Goal: Find contact information: Find contact information

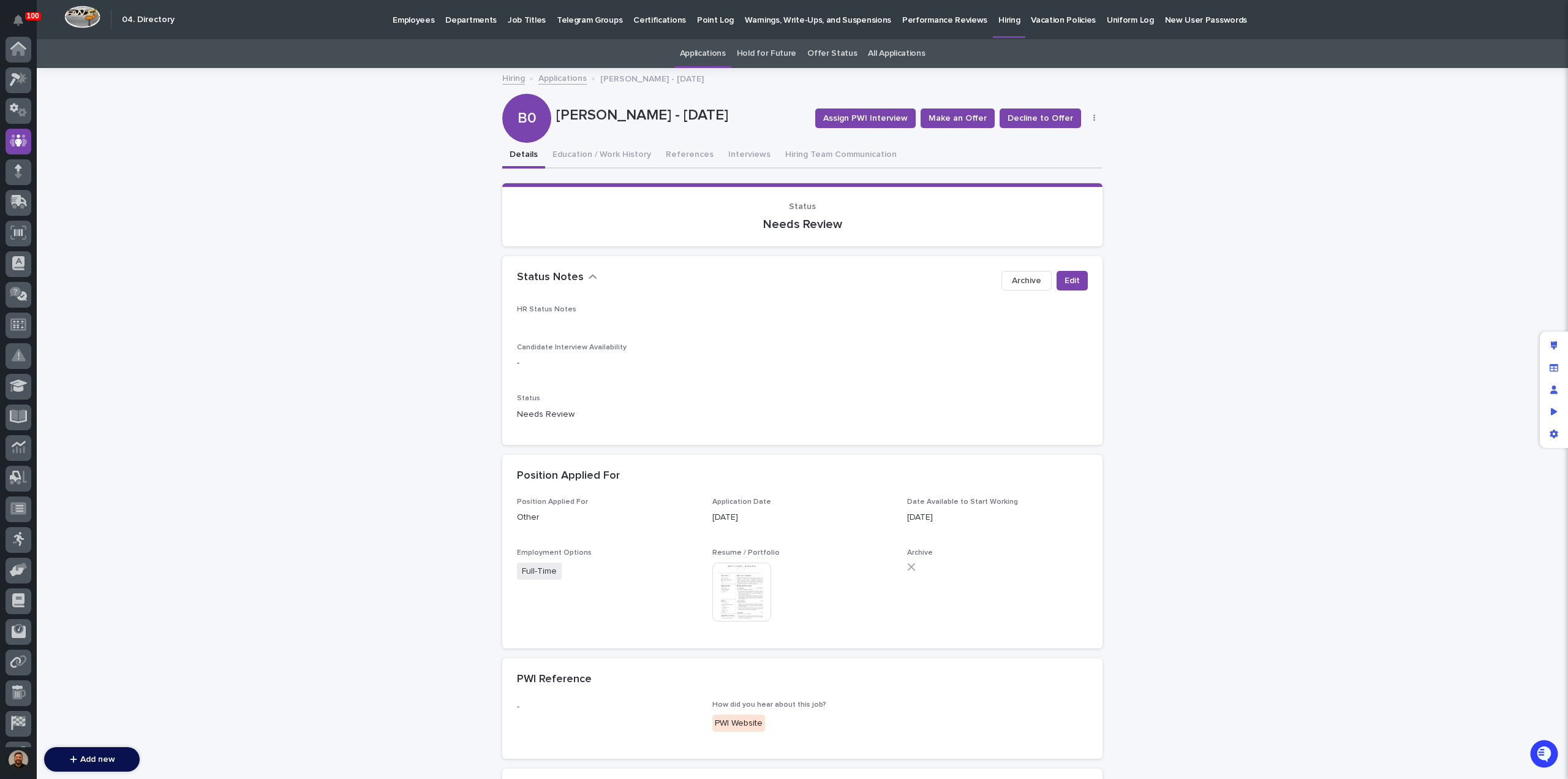
scroll to position [86, 0]
click at [508, 78] on link "Hiring" at bounding box center [513, 78] width 23 height 15
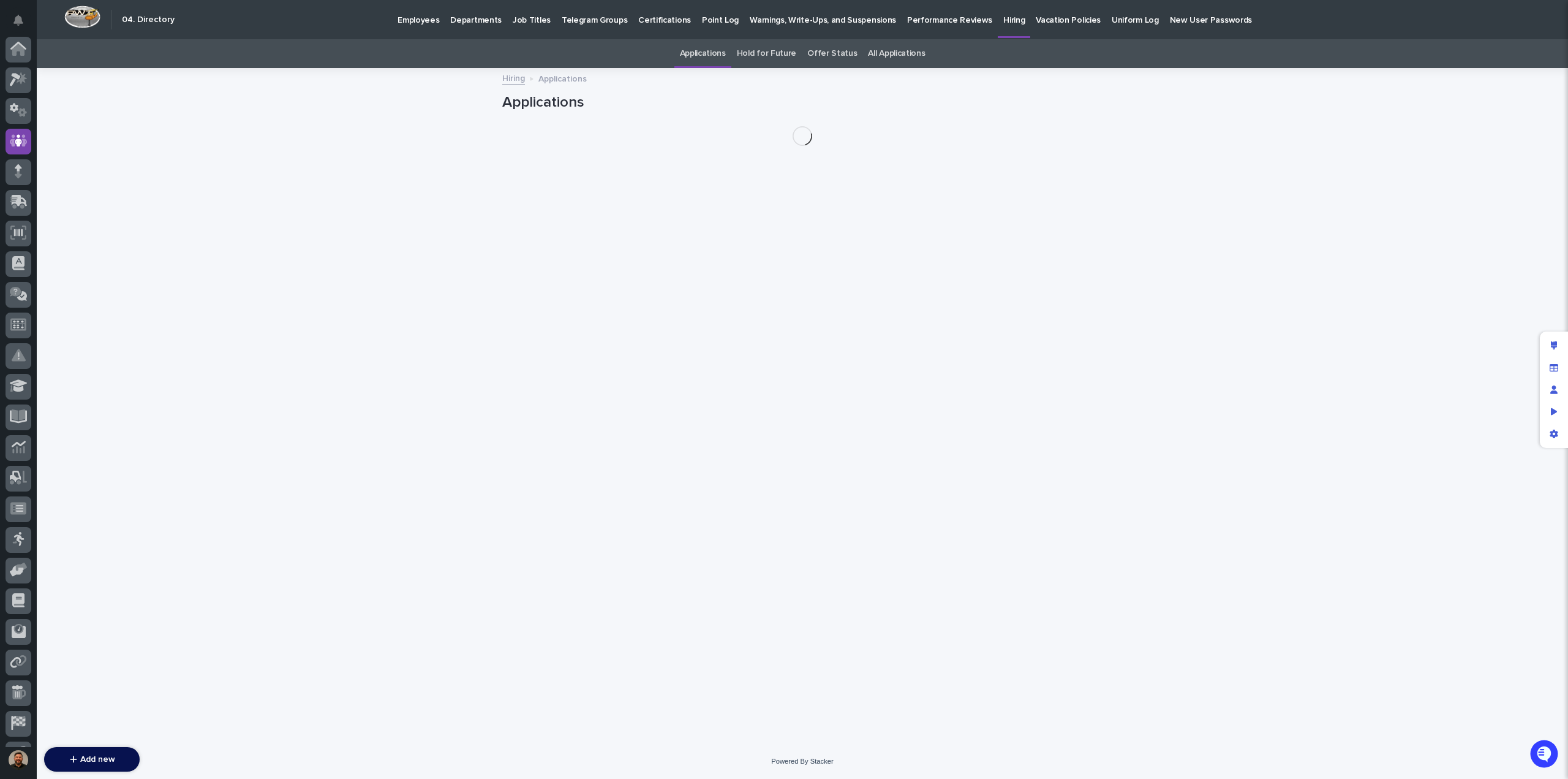
scroll to position [86, 0]
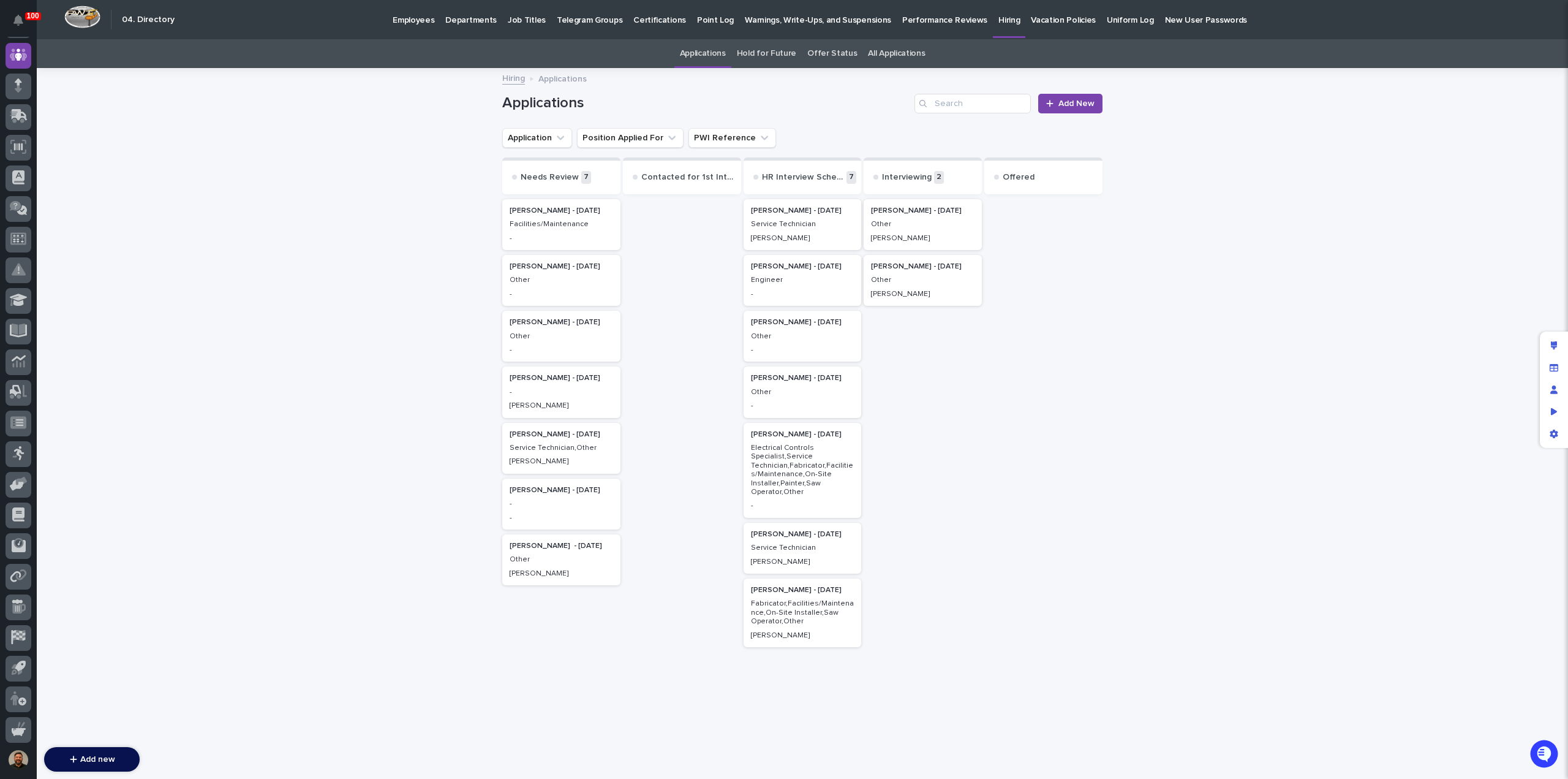
click at [890, 50] on link "All Applications" at bounding box center [896, 54] width 57 height 29
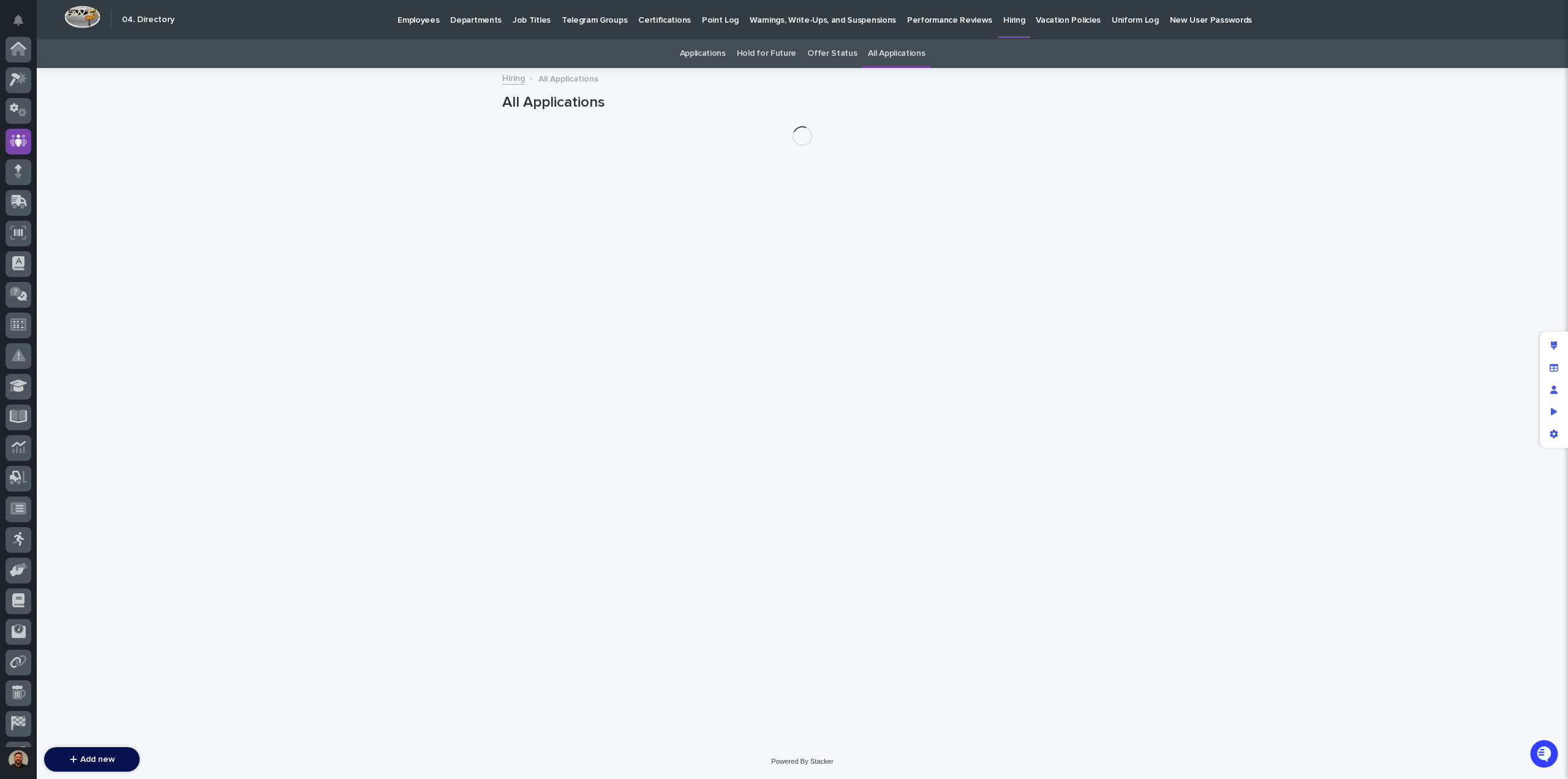
scroll to position [86, 0]
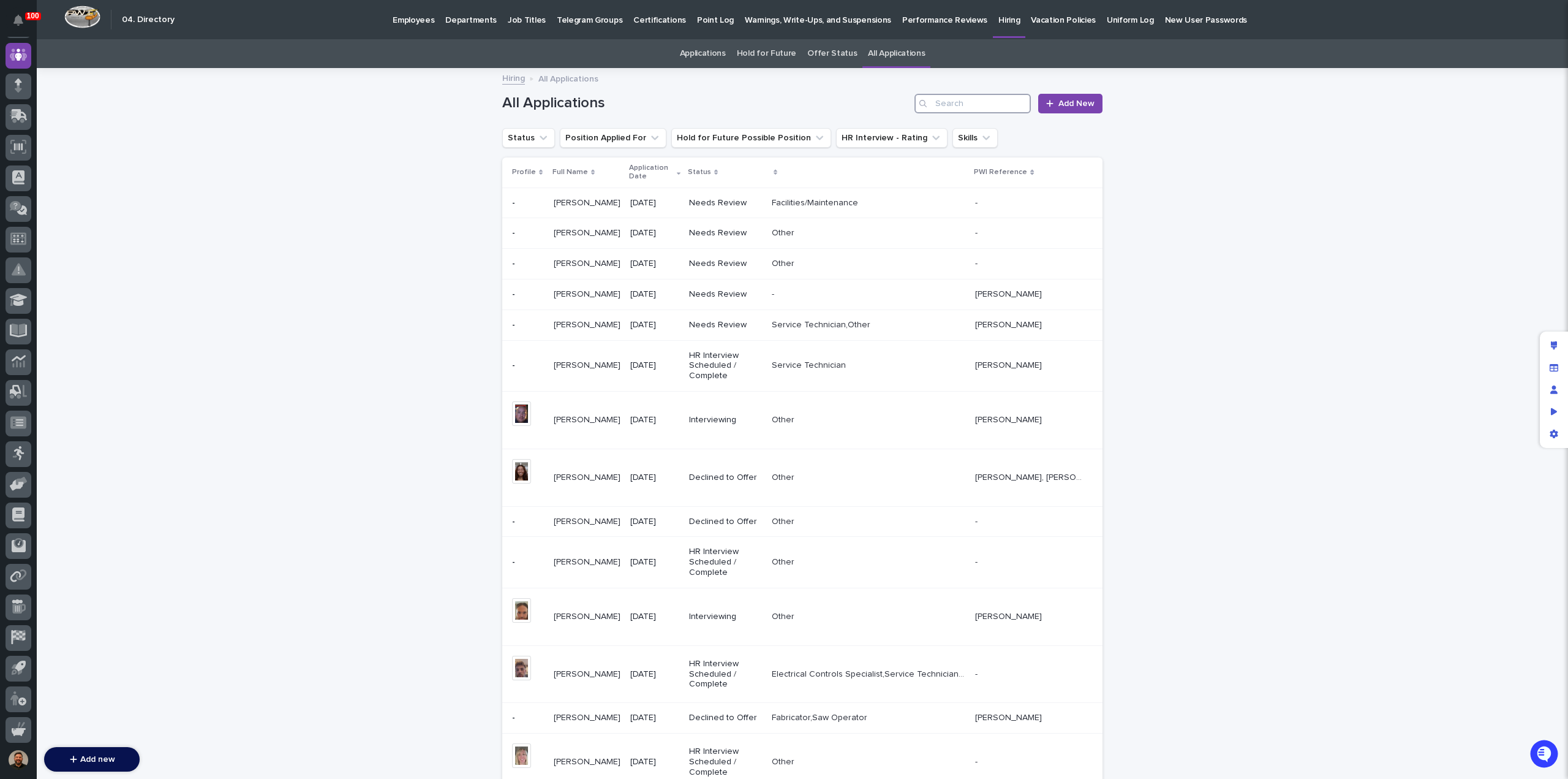
click at [968, 107] on input "Search" at bounding box center [973, 103] width 116 height 20
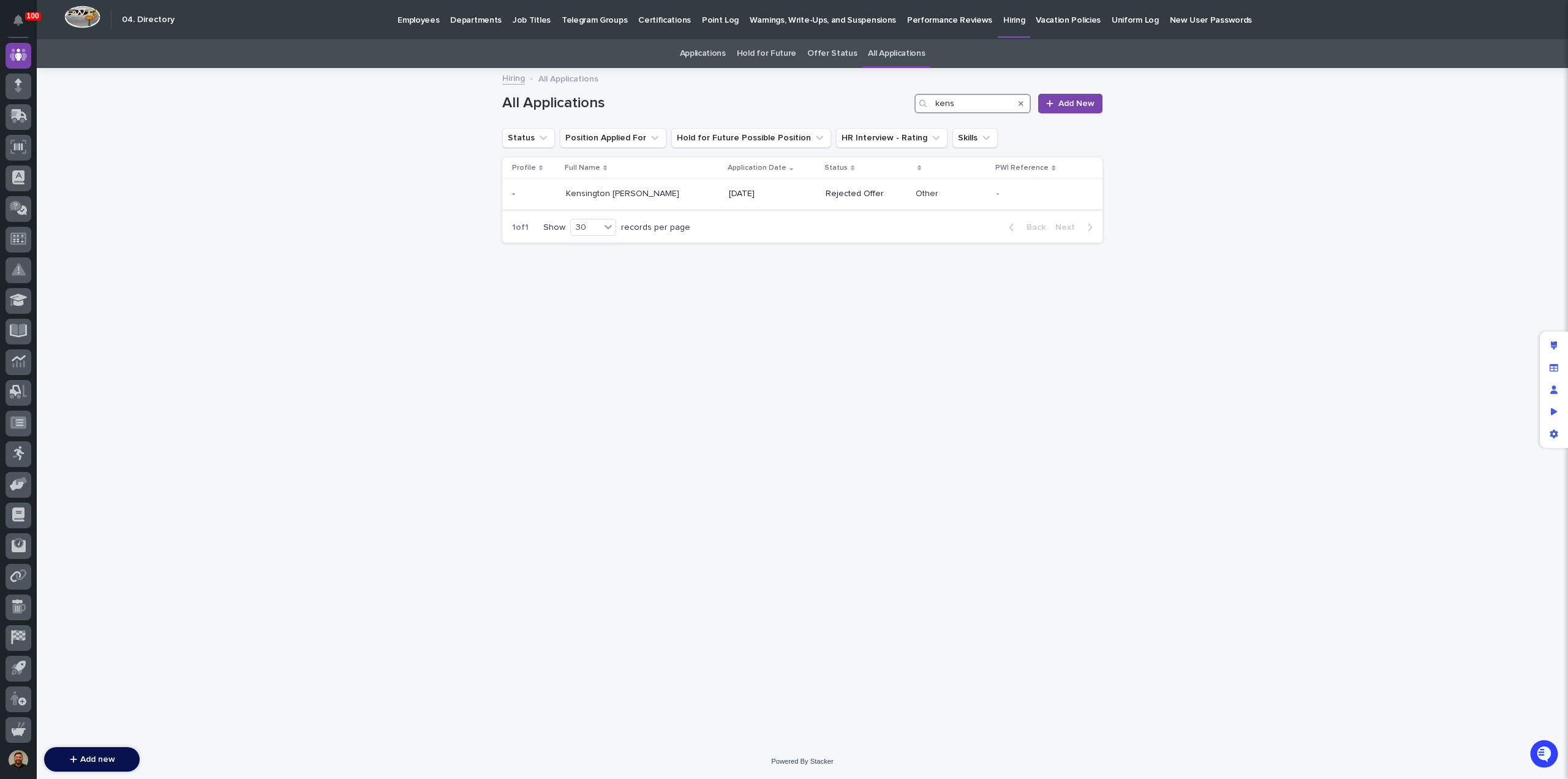
type input "kens"
click at [628, 203] on div "Kensington [PERSON_NAME] Kensington [PERSON_NAME]" at bounding box center [642, 194] width 153 height 20
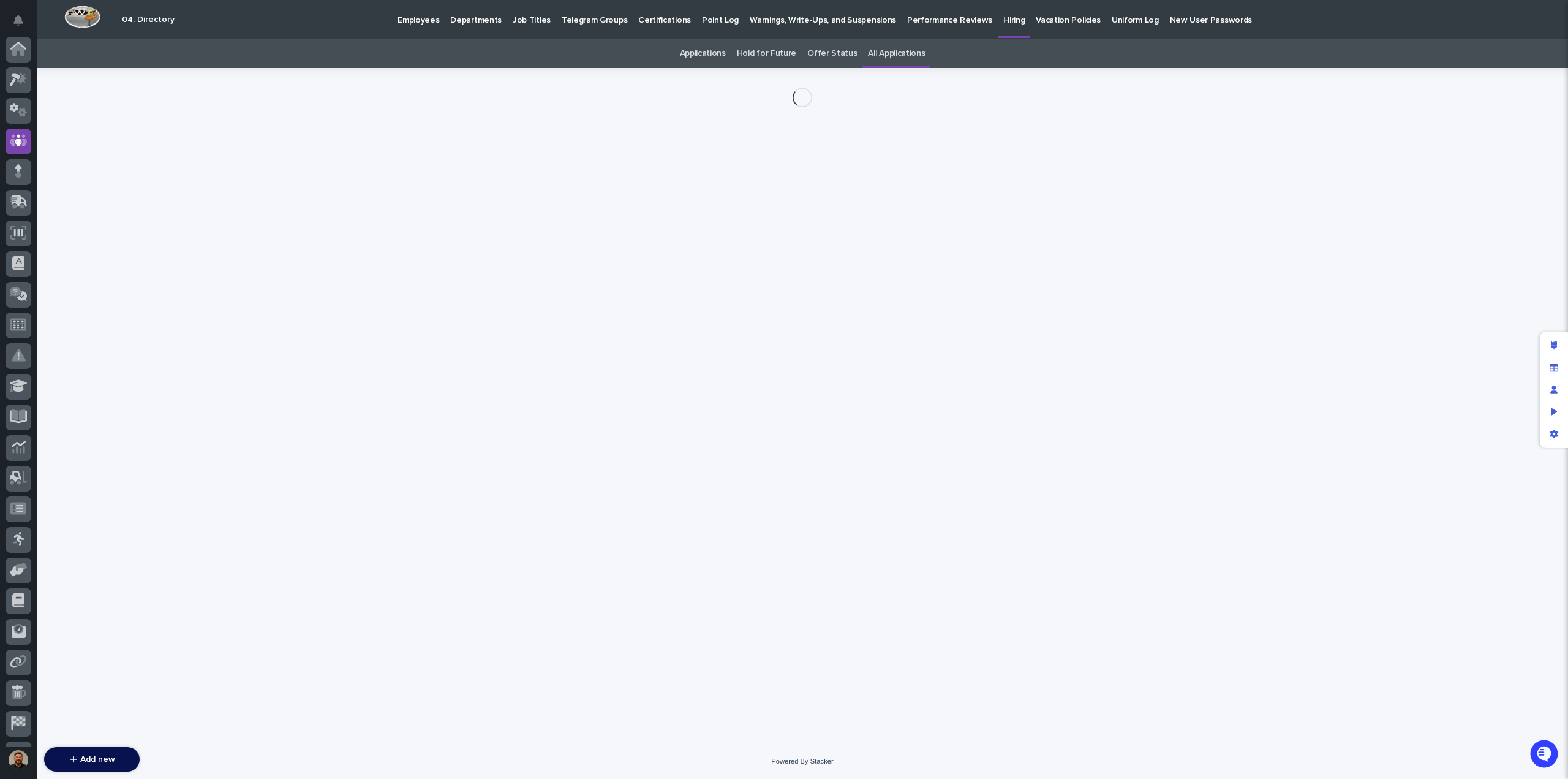
scroll to position [86, 0]
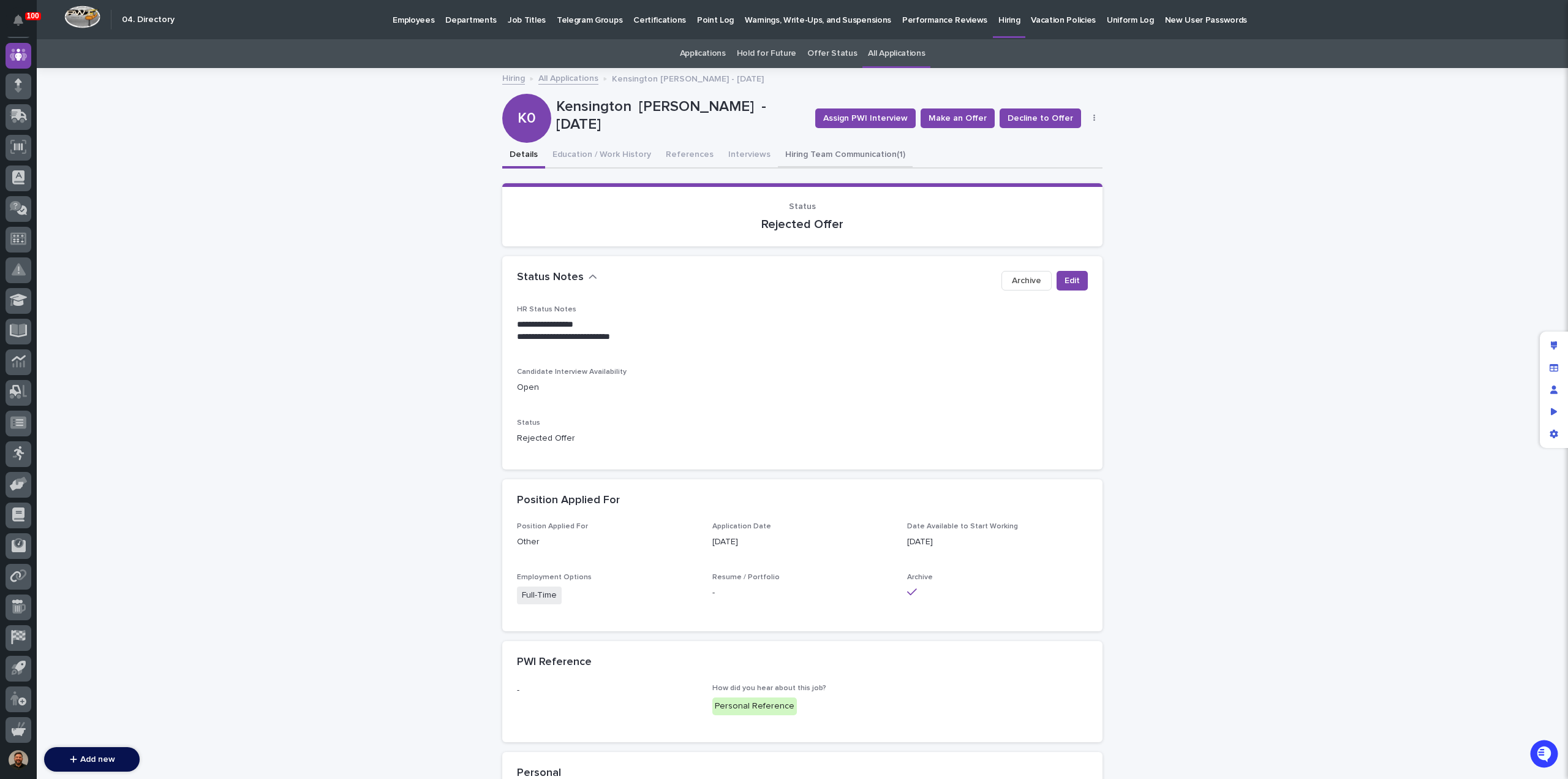
click at [798, 156] on button "Hiring Team Communication (1)" at bounding box center [845, 155] width 135 height 25
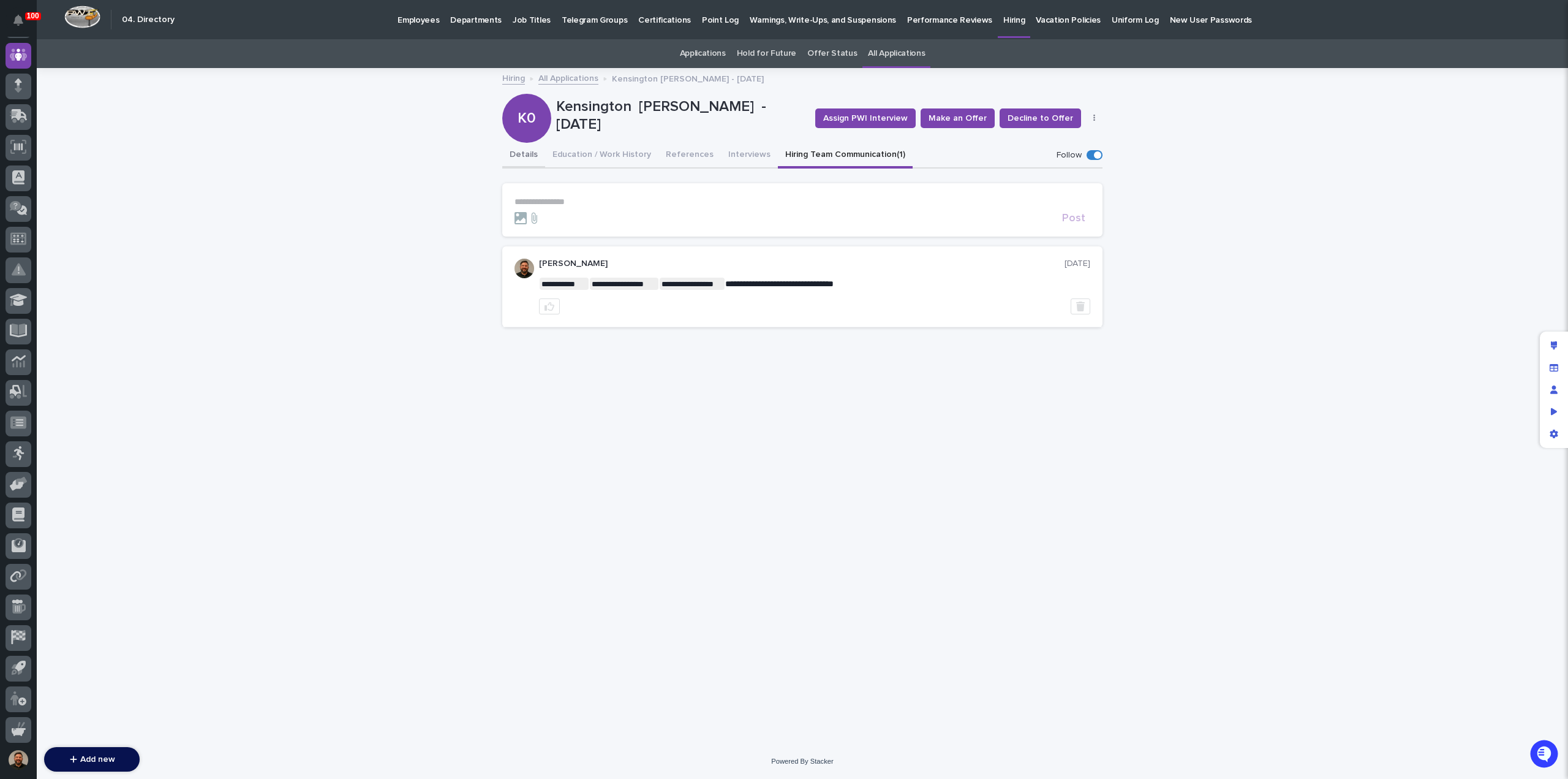
click at [531, 152] on button "Details" at bounding box center [523, 155] width 43 height 25
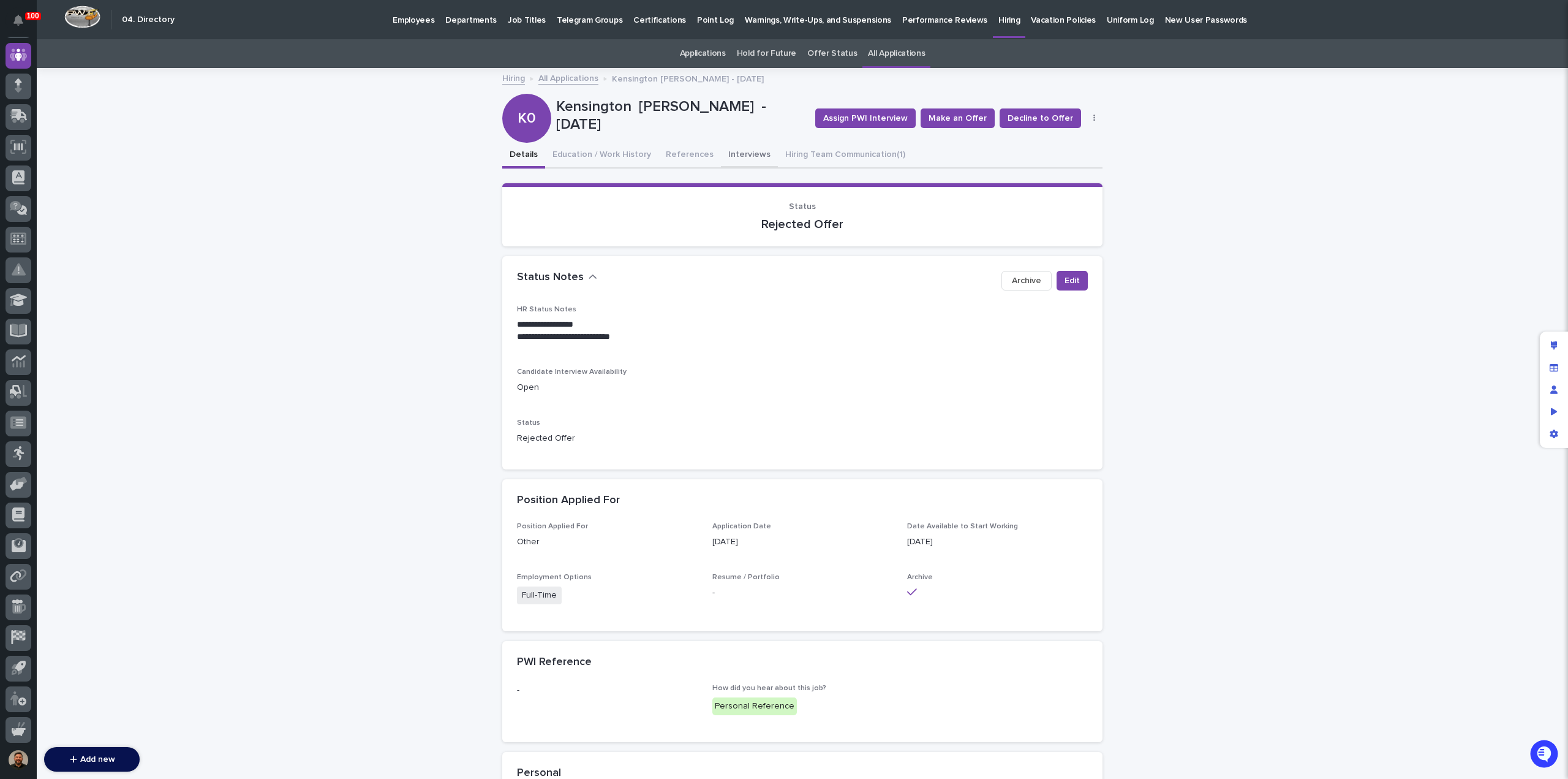
click at [745, 158] on button "Interviews" at bounding box center [749, 155] width 57 height 25
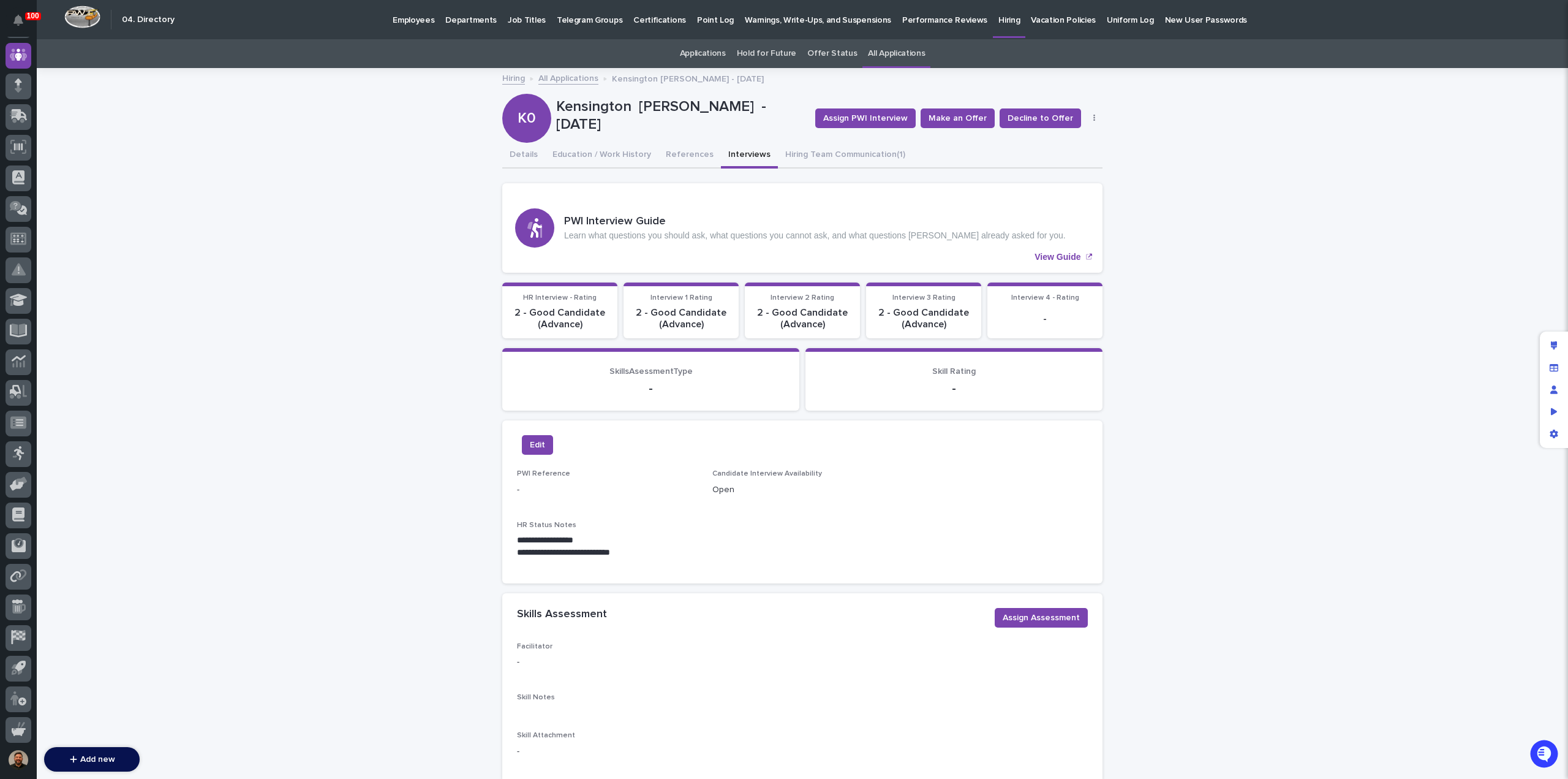
click at [558, 81] on link "All Applications" at bounding box center [569, 78] width 60 height 15
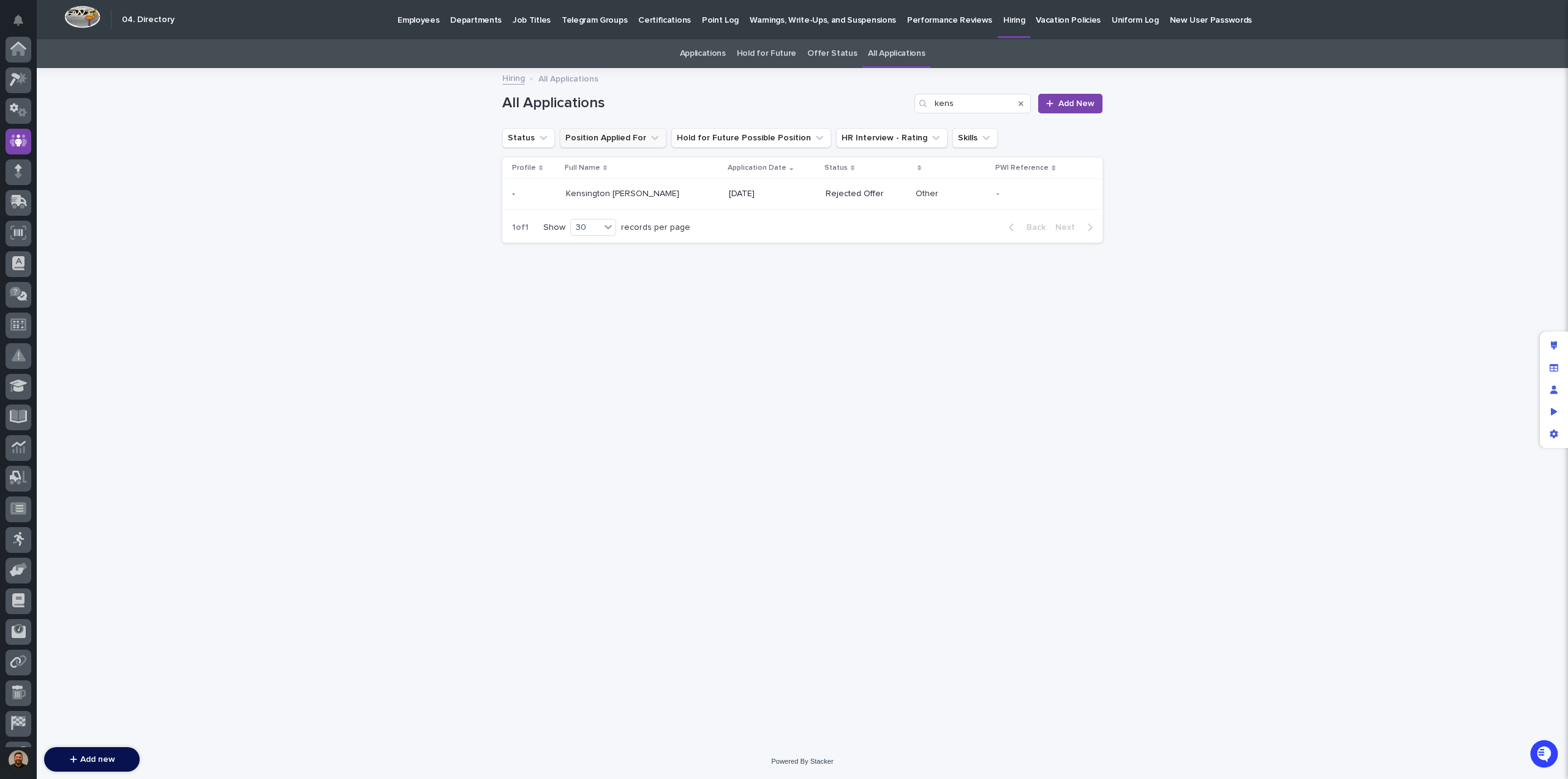
scroll to position [86, 0]
click at [510, 79] on link "Hiring" at bounding box center [513, 78] width 23 height 15
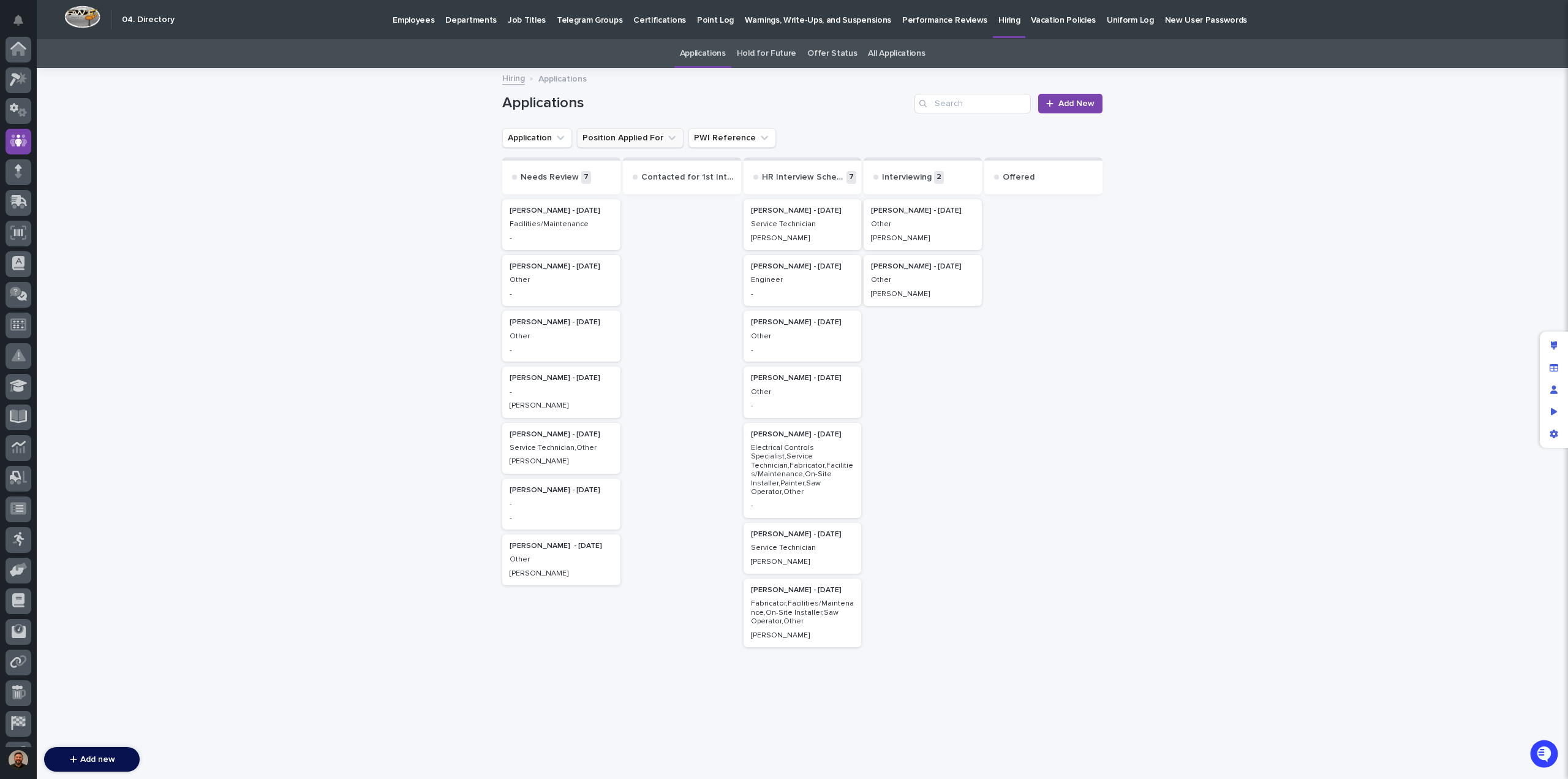
scroll to position [86, 0]
click at [547, 327] on h2 "[PERSON_NAME] - [DATE]" at bounding box center [561, 323] width 111 height 16
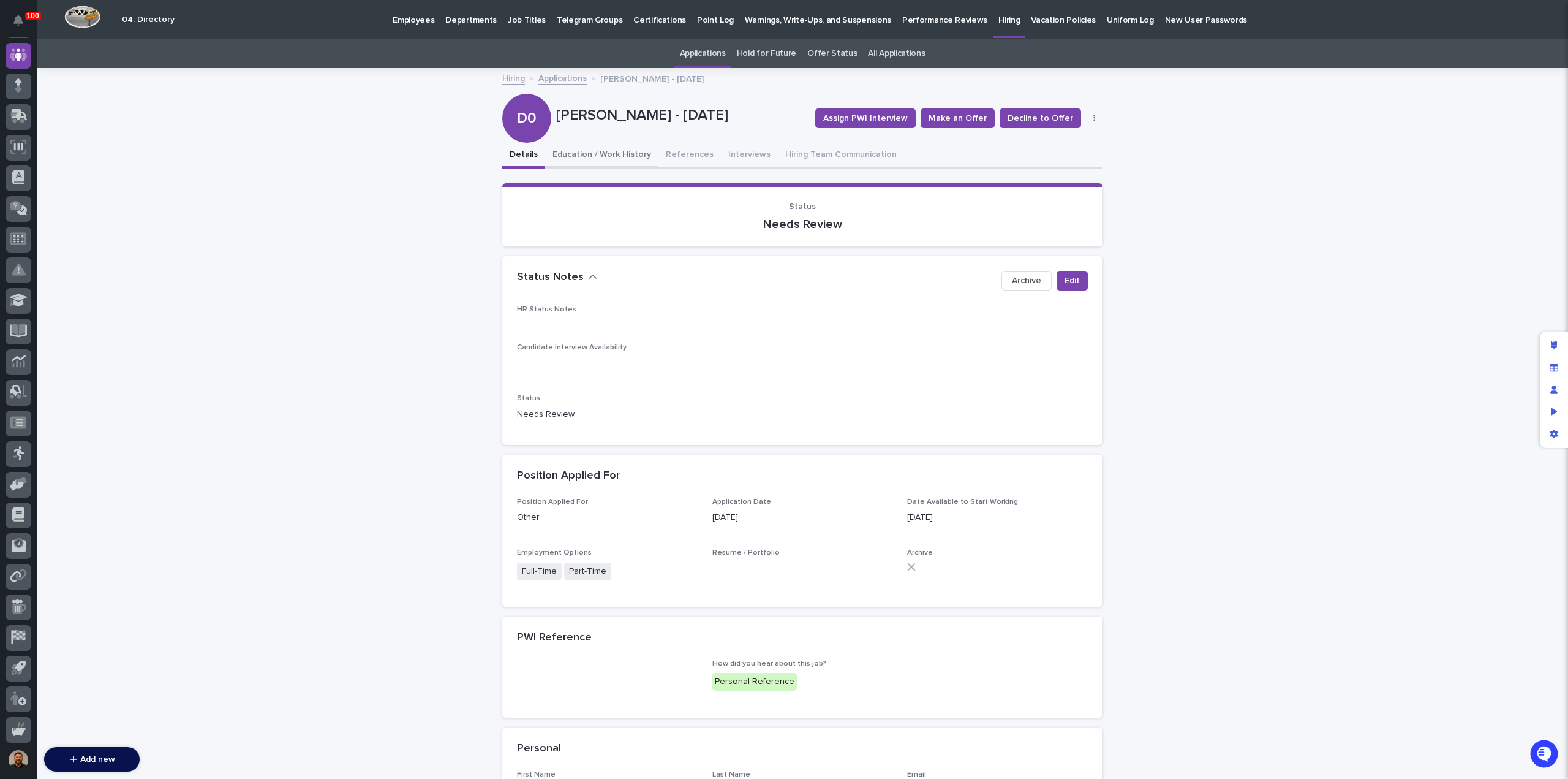
click at [600, 156] on button "Education / Work History" at bounding box center [601, 155] width 113 height 25
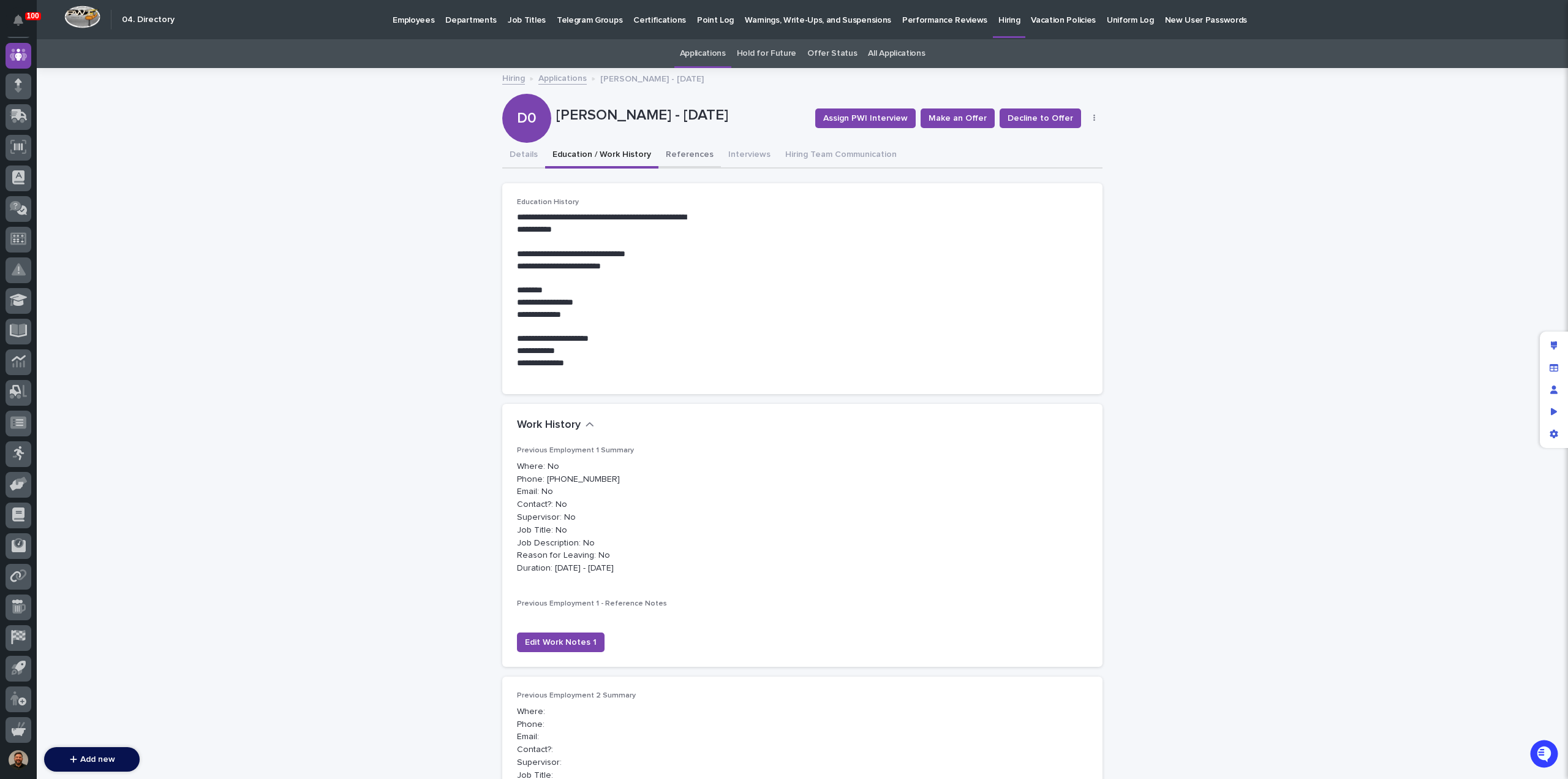
click at [679, 157] on button "References" at bounding box center [689, 155] width 63 height 25
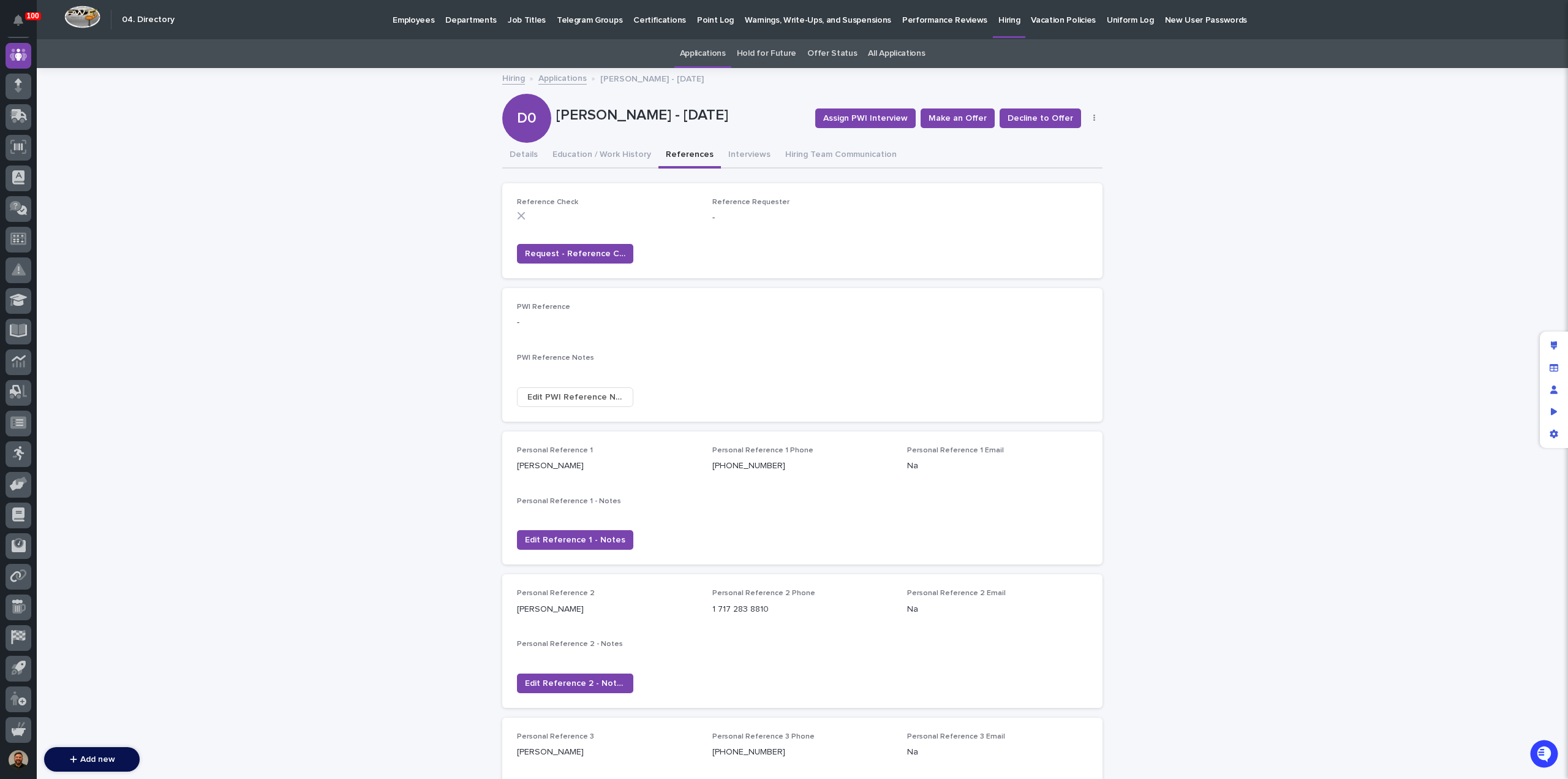
click at [566, 76] on link "Applications" at bounding box center [562, 78] width 48 height 15
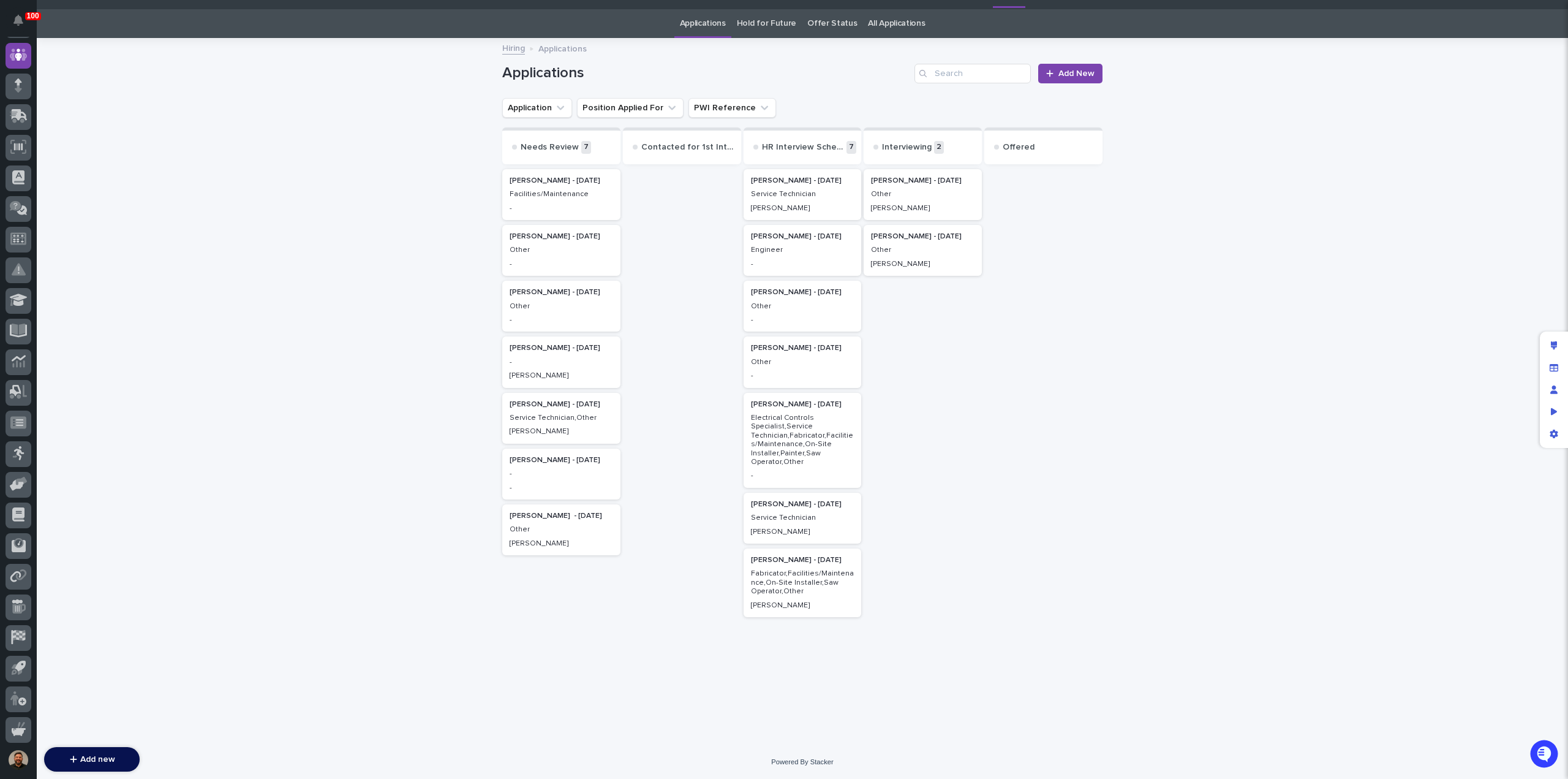
scroll to position [31, 0]
click at [573, 259] on p "-" at bounding box center [561, 263] width 103 height 8
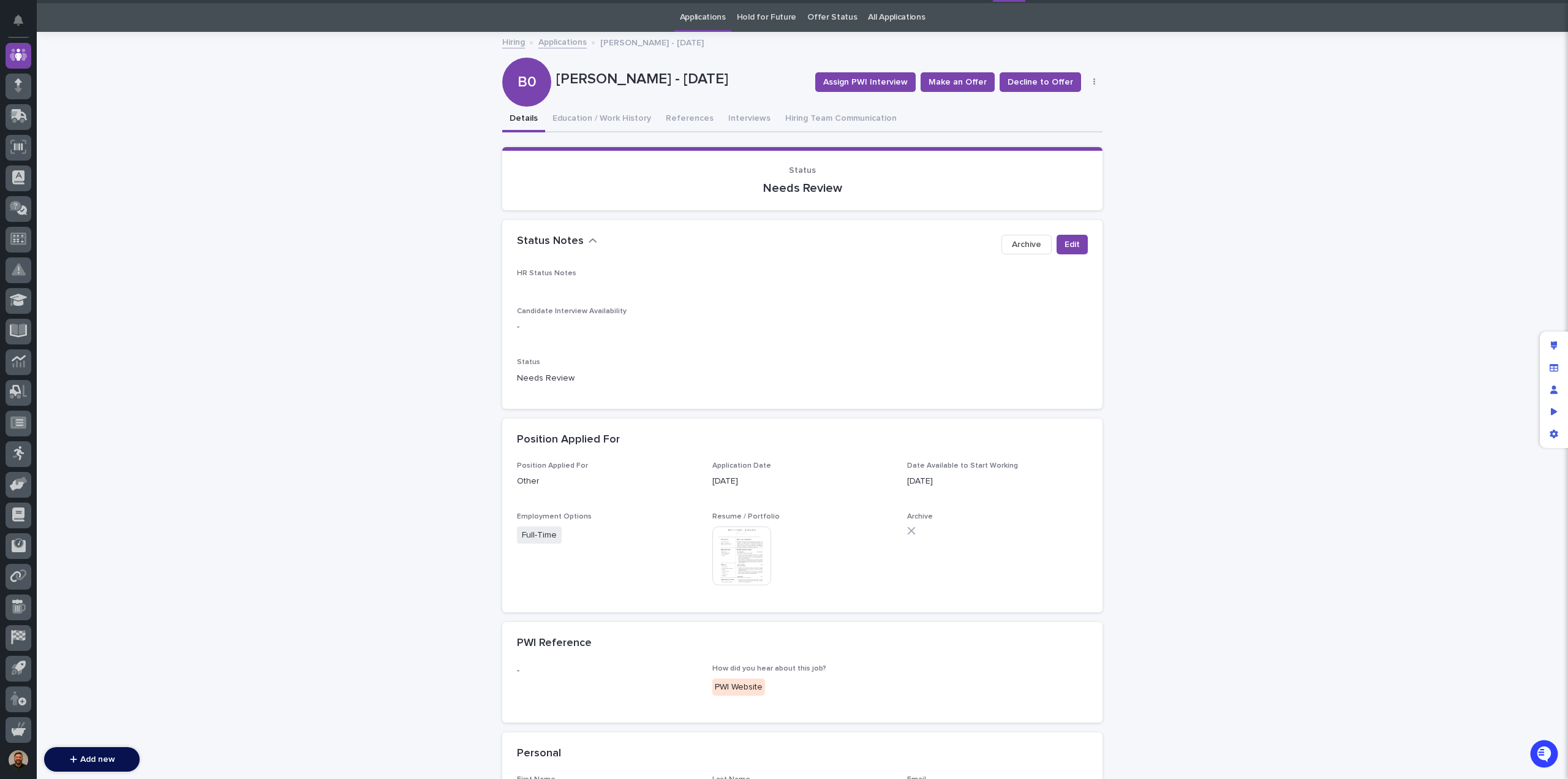
scroll to position [39, 0]
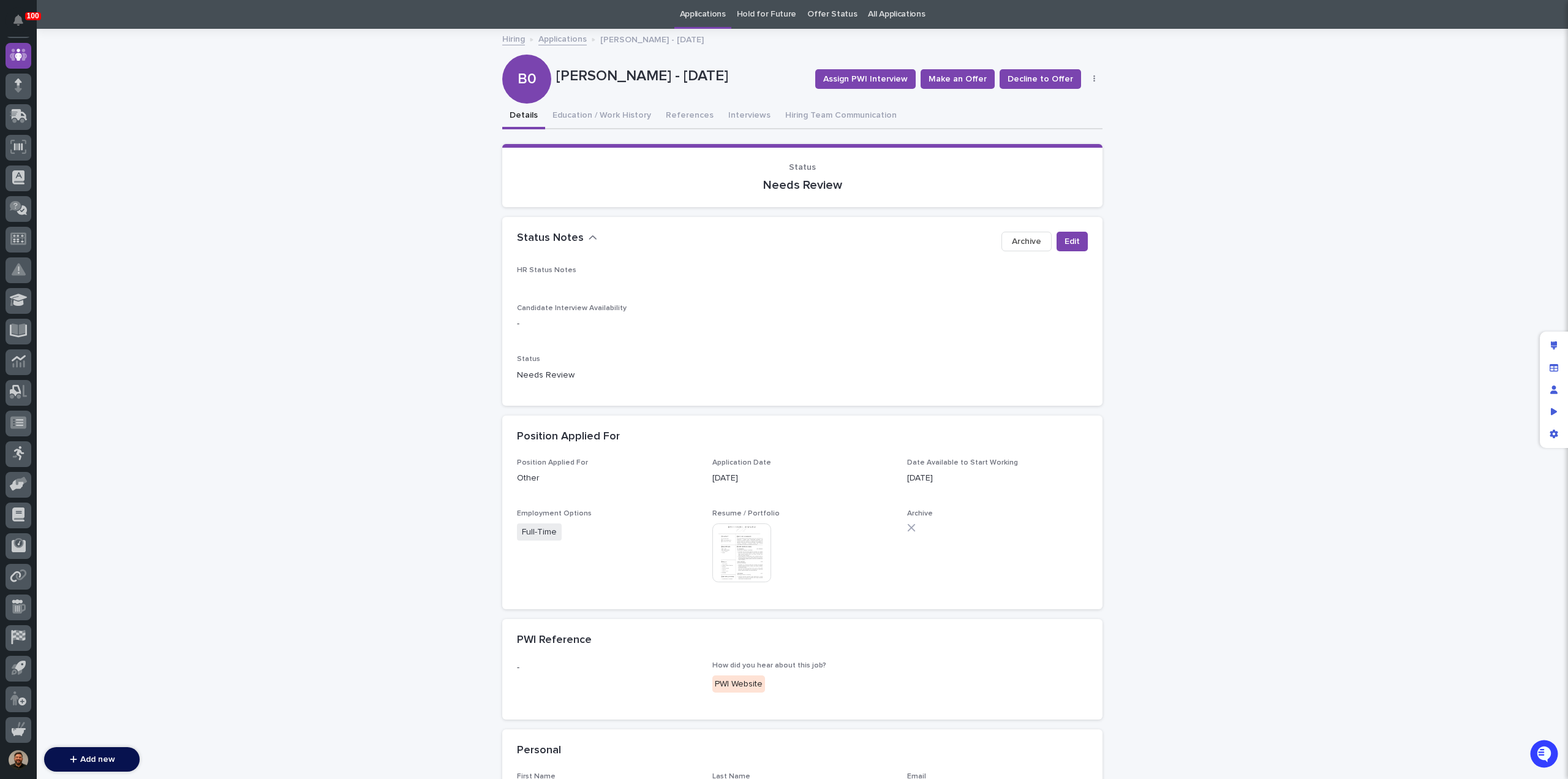
click at [745, 544] on img at bounding box center [742, 552] width 59 height 59
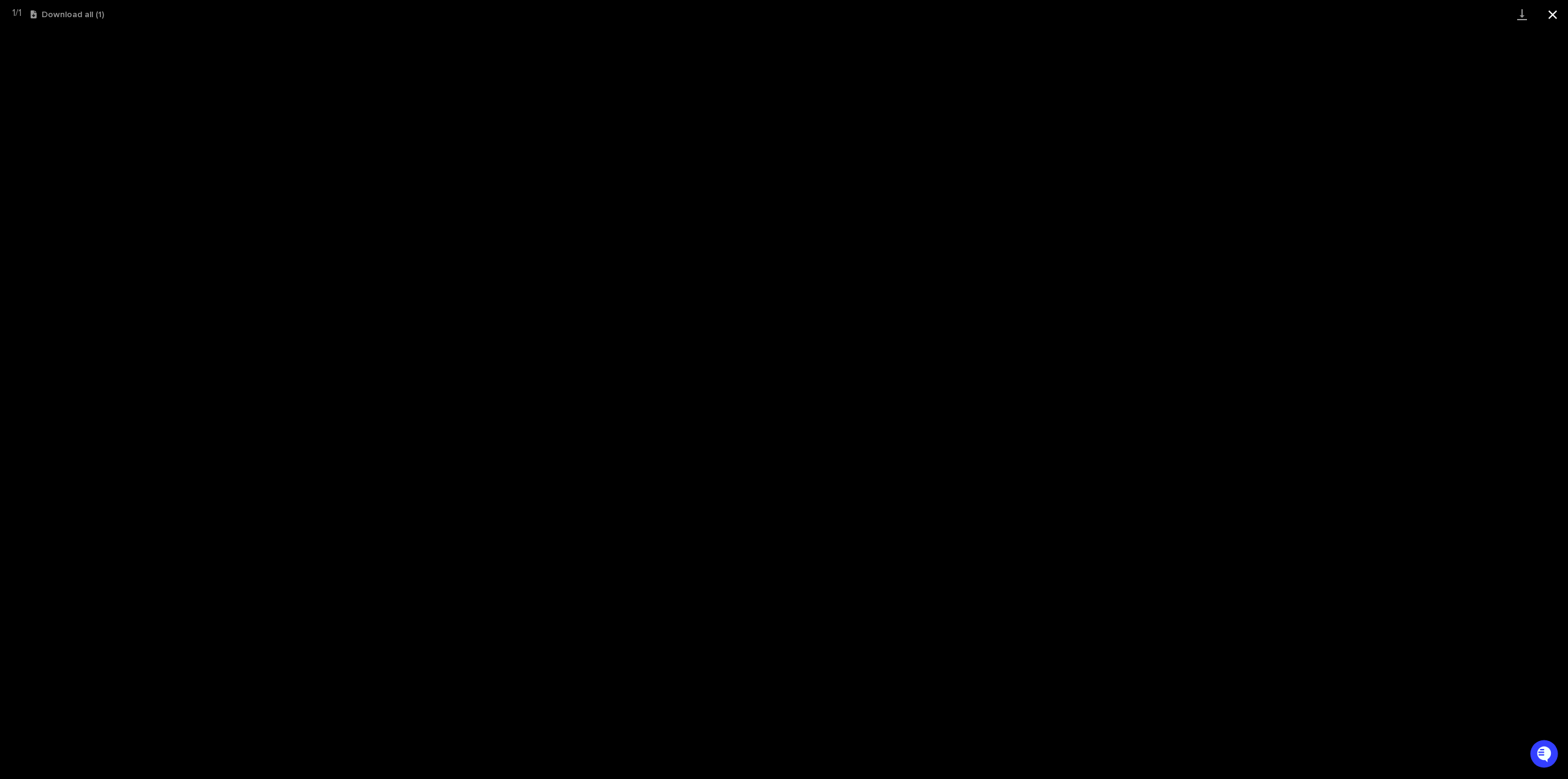
click at [1554, 19] on button "Close gallery" at bounding box center [1553, 15] width 31 height 29
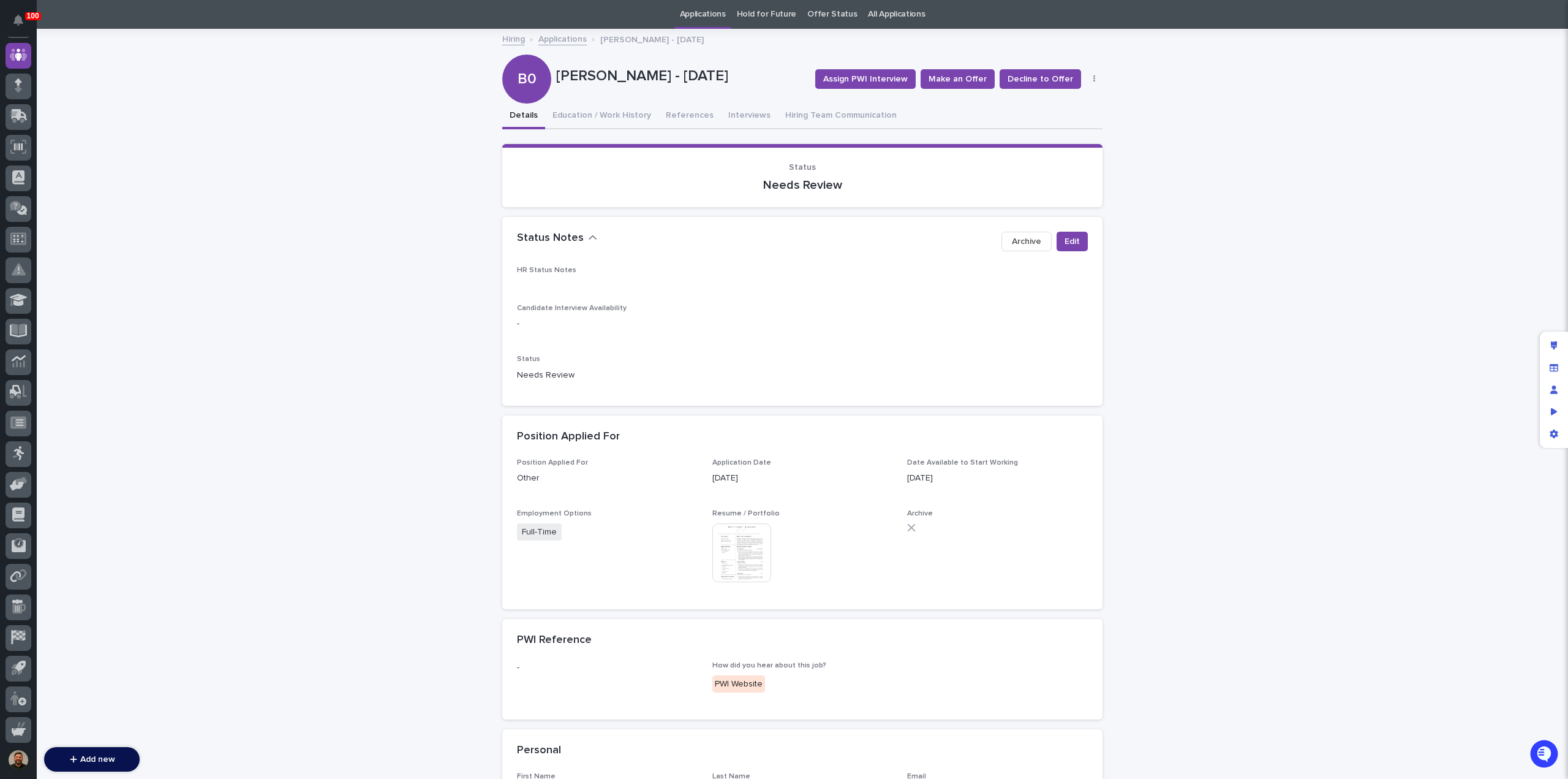
click at [552, 38] on link "Applications" at bounding box center [562, 38] width 48 height 15
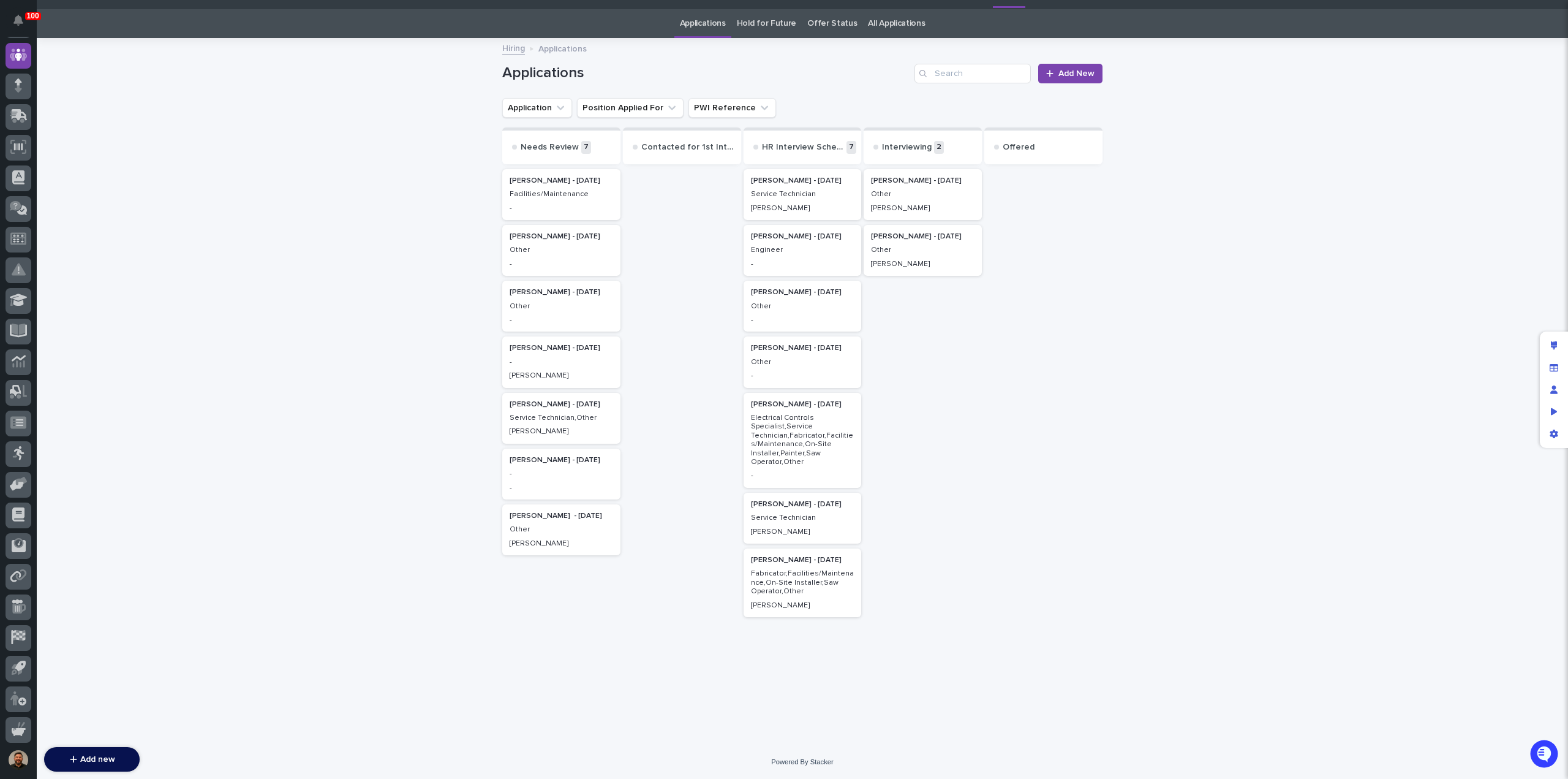
scroll to position [31, 0]
click at [826, 24] on link "Offer Status" at bounding box center [832, 23] width 50 height 29
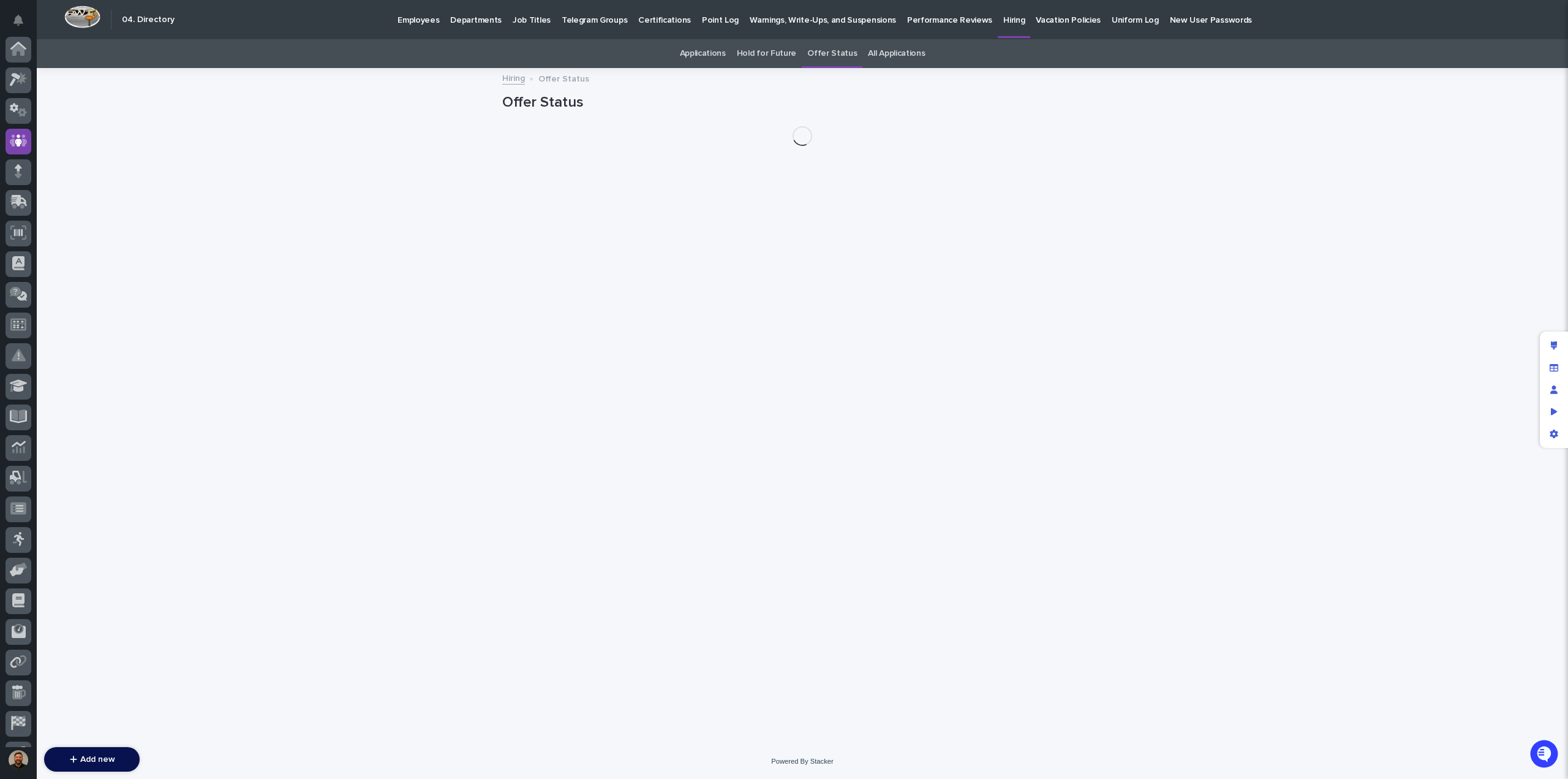
scroll to position [86, 0]
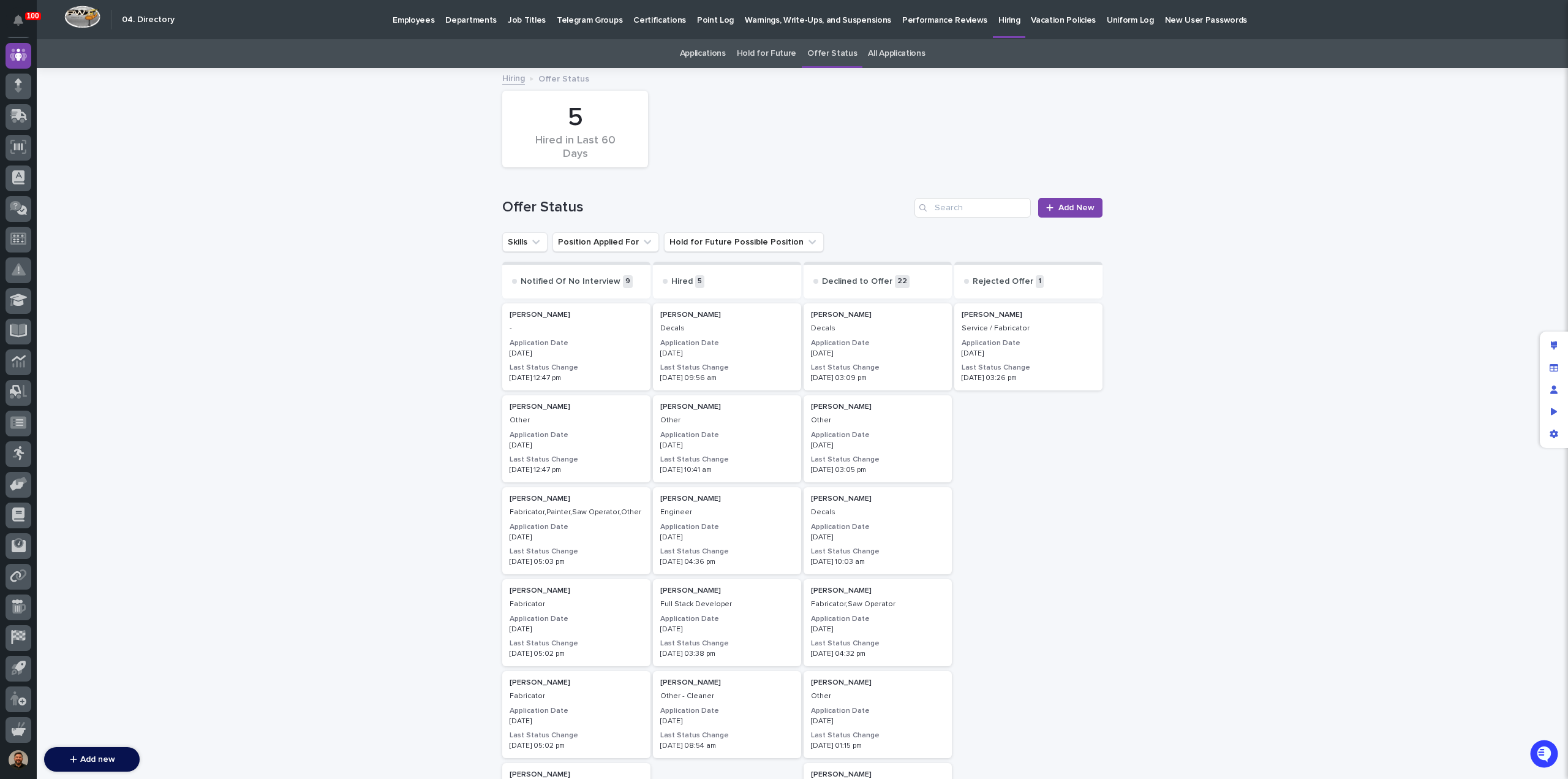
click at [890, 339] on h3 "Application Date" at bounding box center [877, 343] width 133 height 10
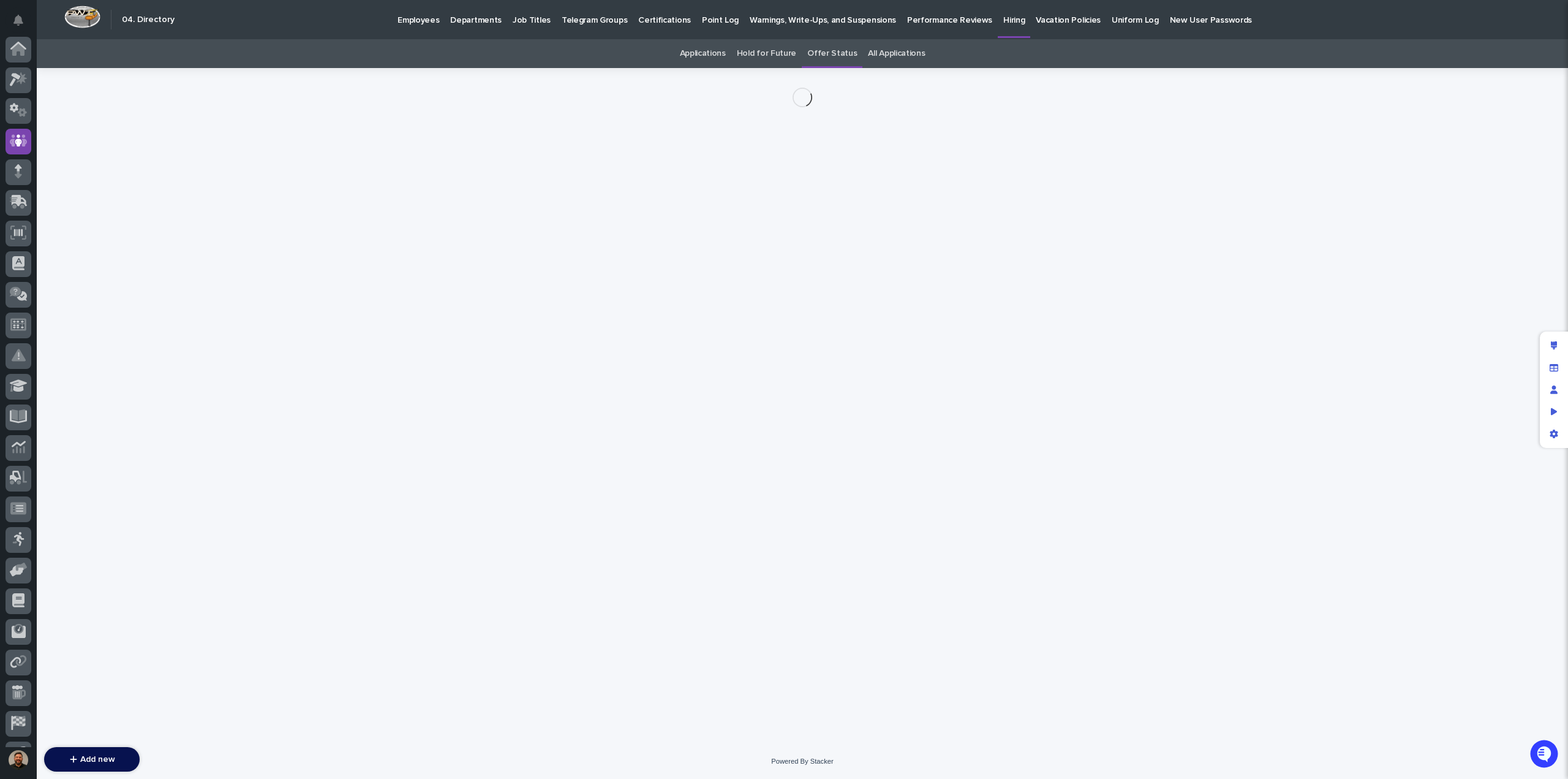
scroll to position [86, 0]
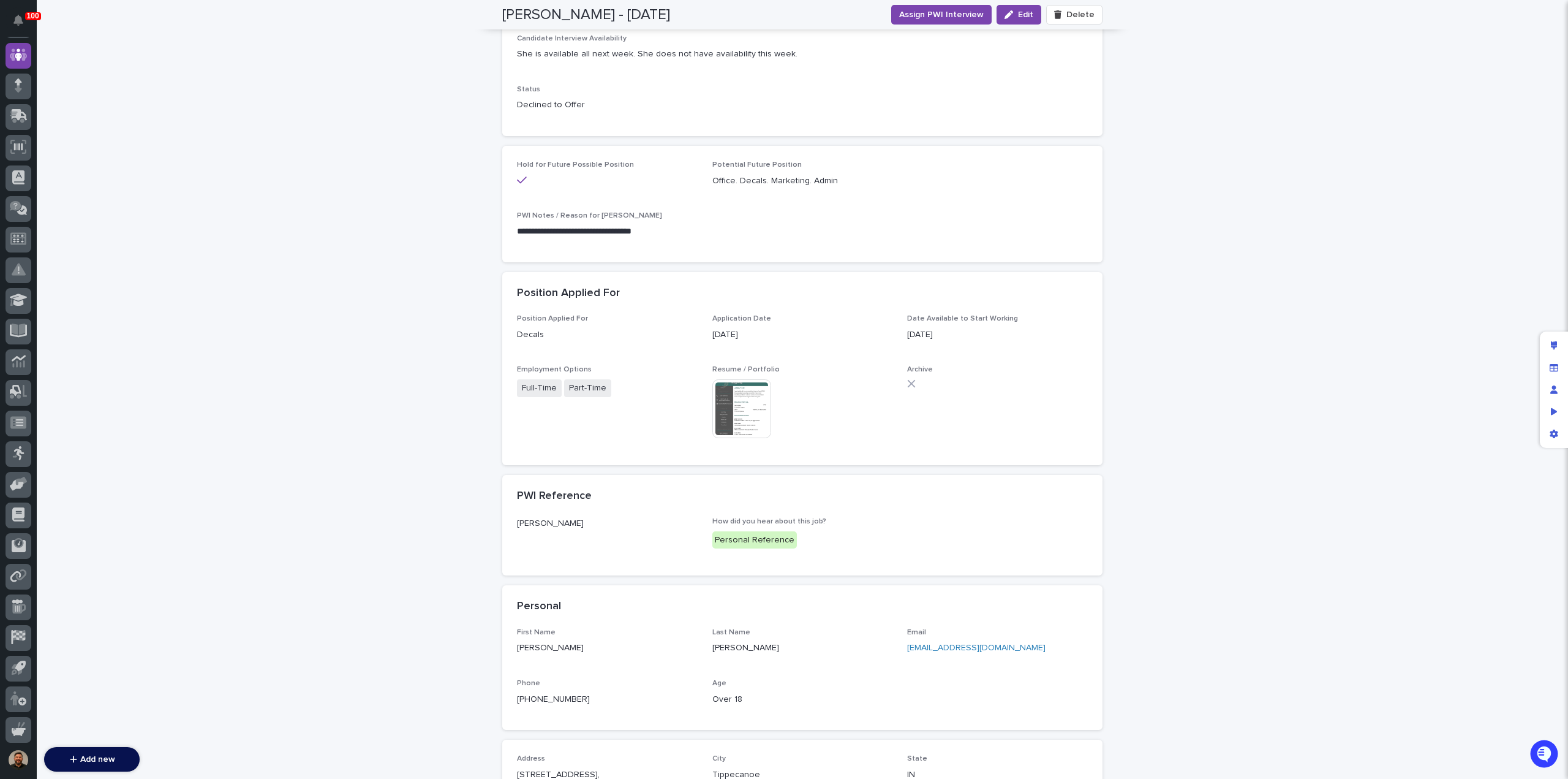
click at [735, 396] on img at bounding box center [742, 408] width 59 height 59
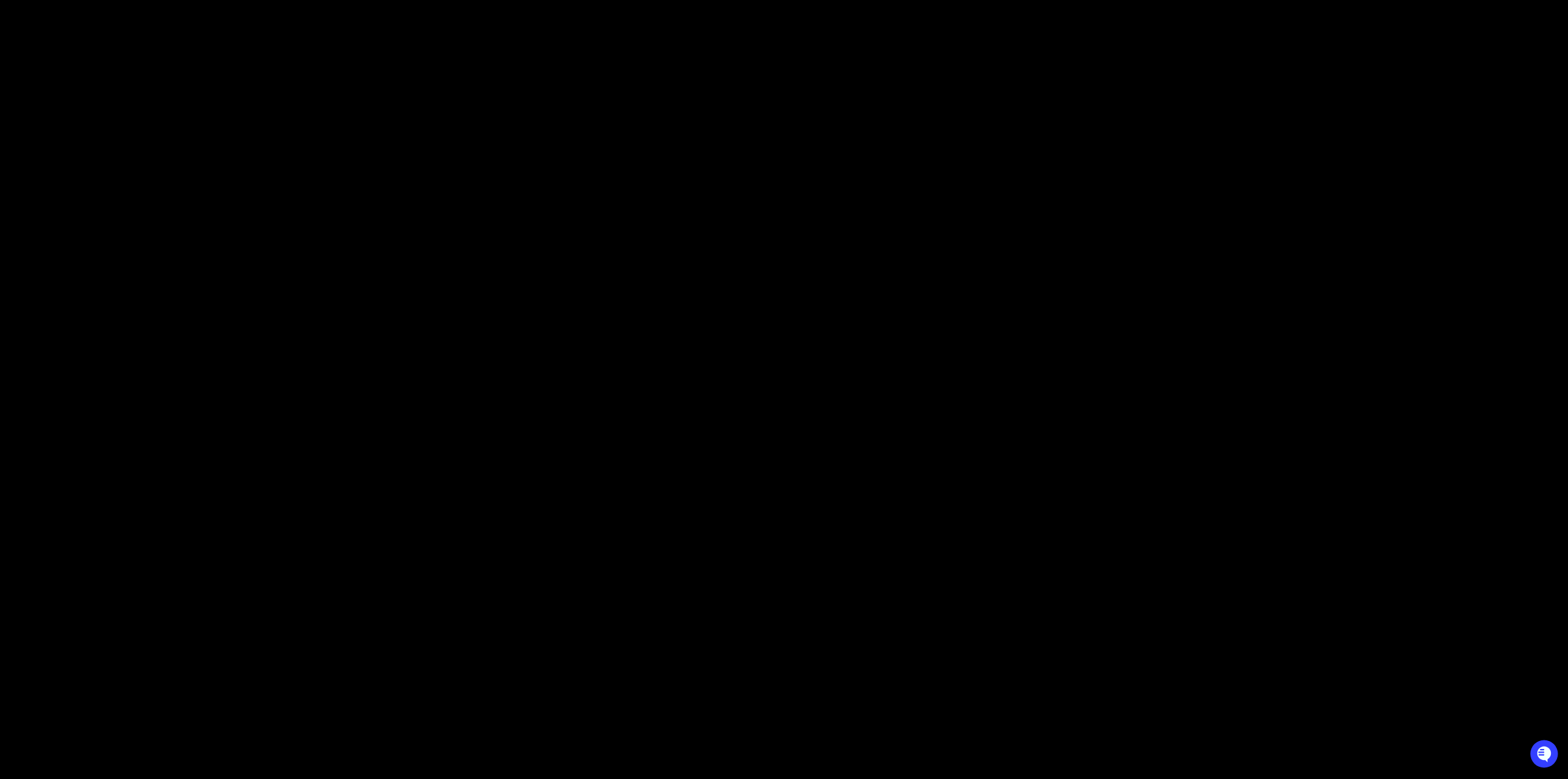
scroll to position [321, 0]
click at [1552, 16] on button "Close gallery" at bounding box center [1553, 15] width 31 height 29
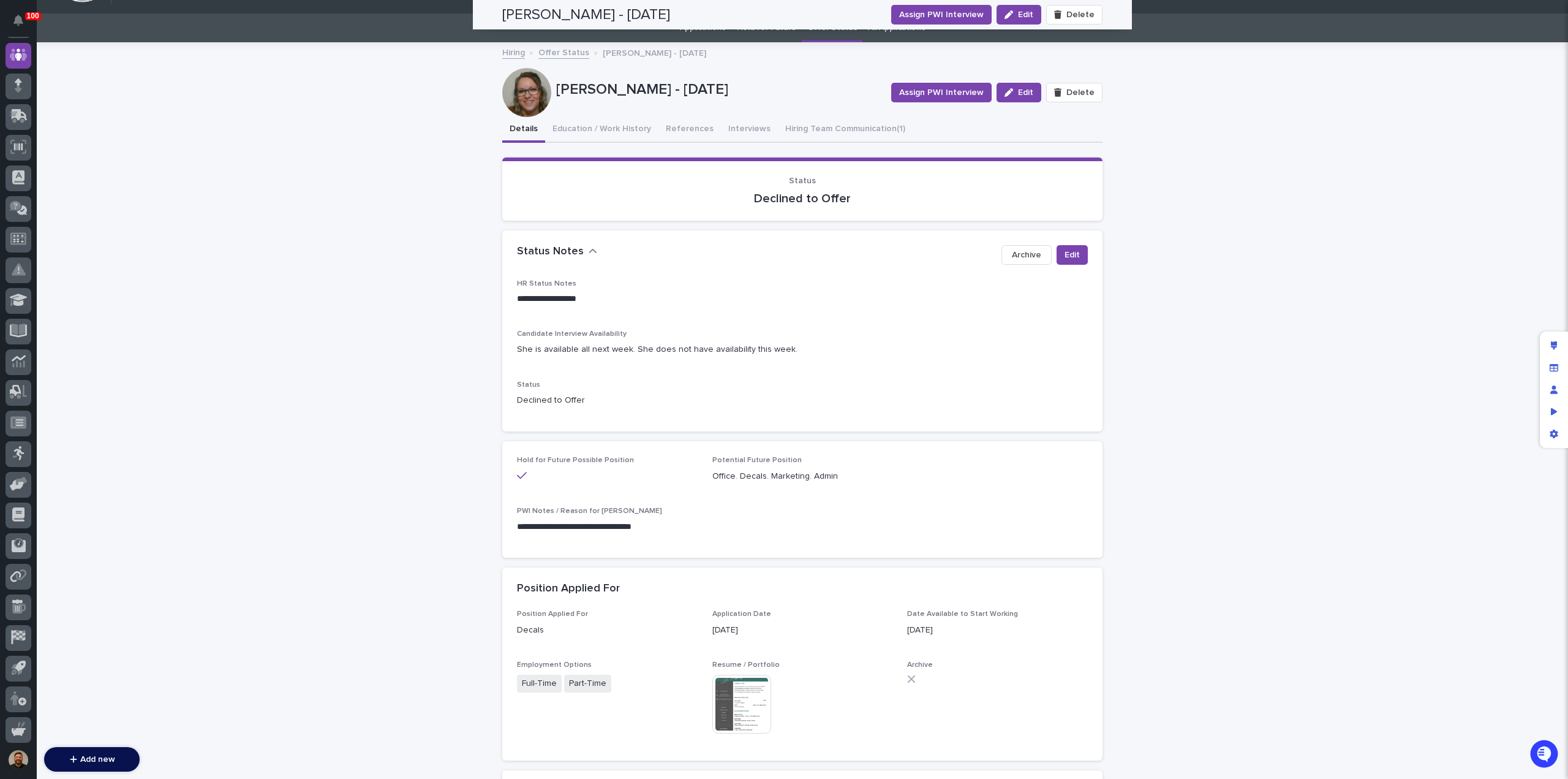
scroll to position [0, 0]
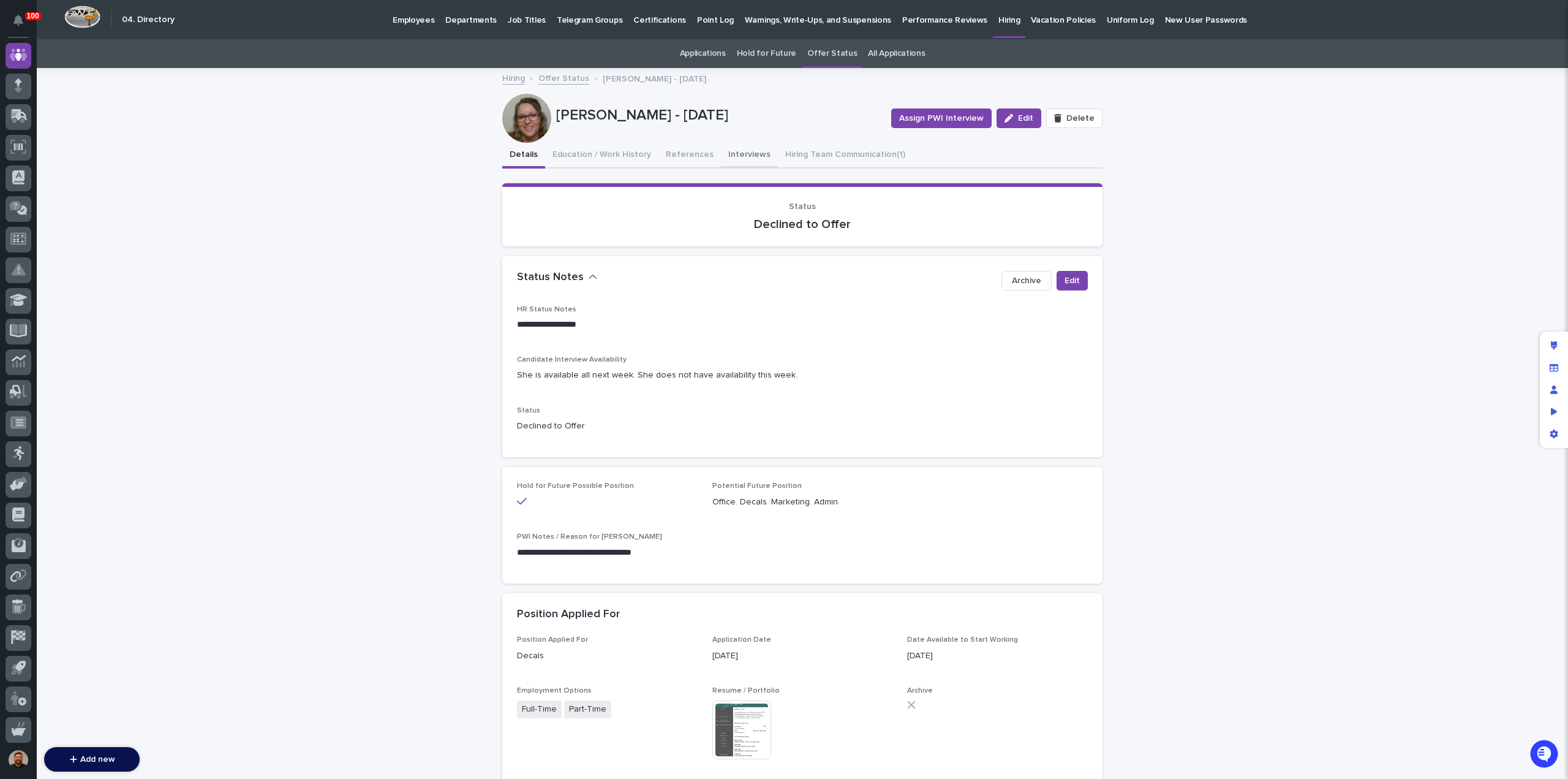
click at [734, 152] on button "Interviews" at bounding box center [749, 155] width 57 height 25
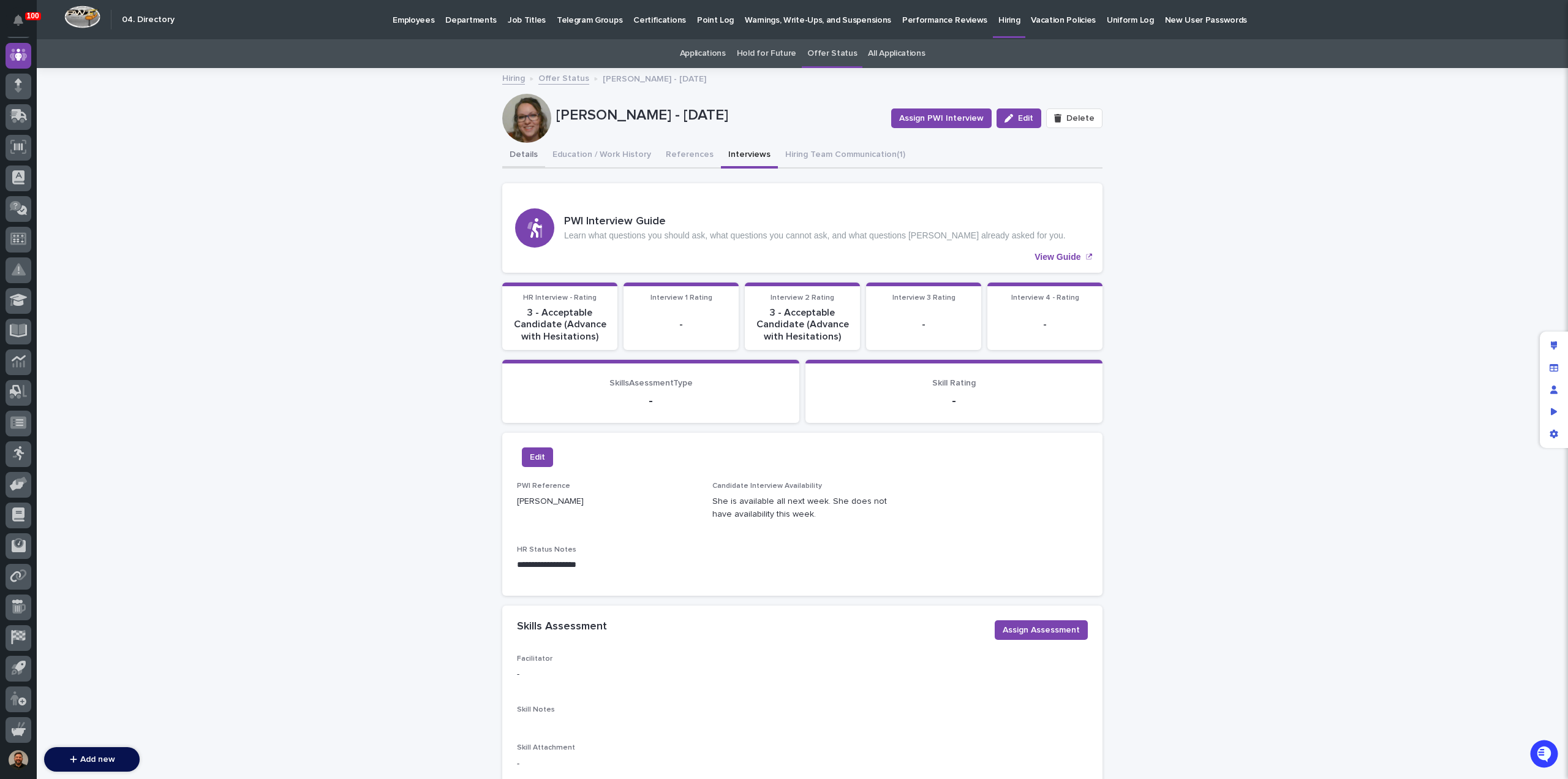
click at [520, 156] on button "Details" at bounding box center [523, 155] width 43 height 25
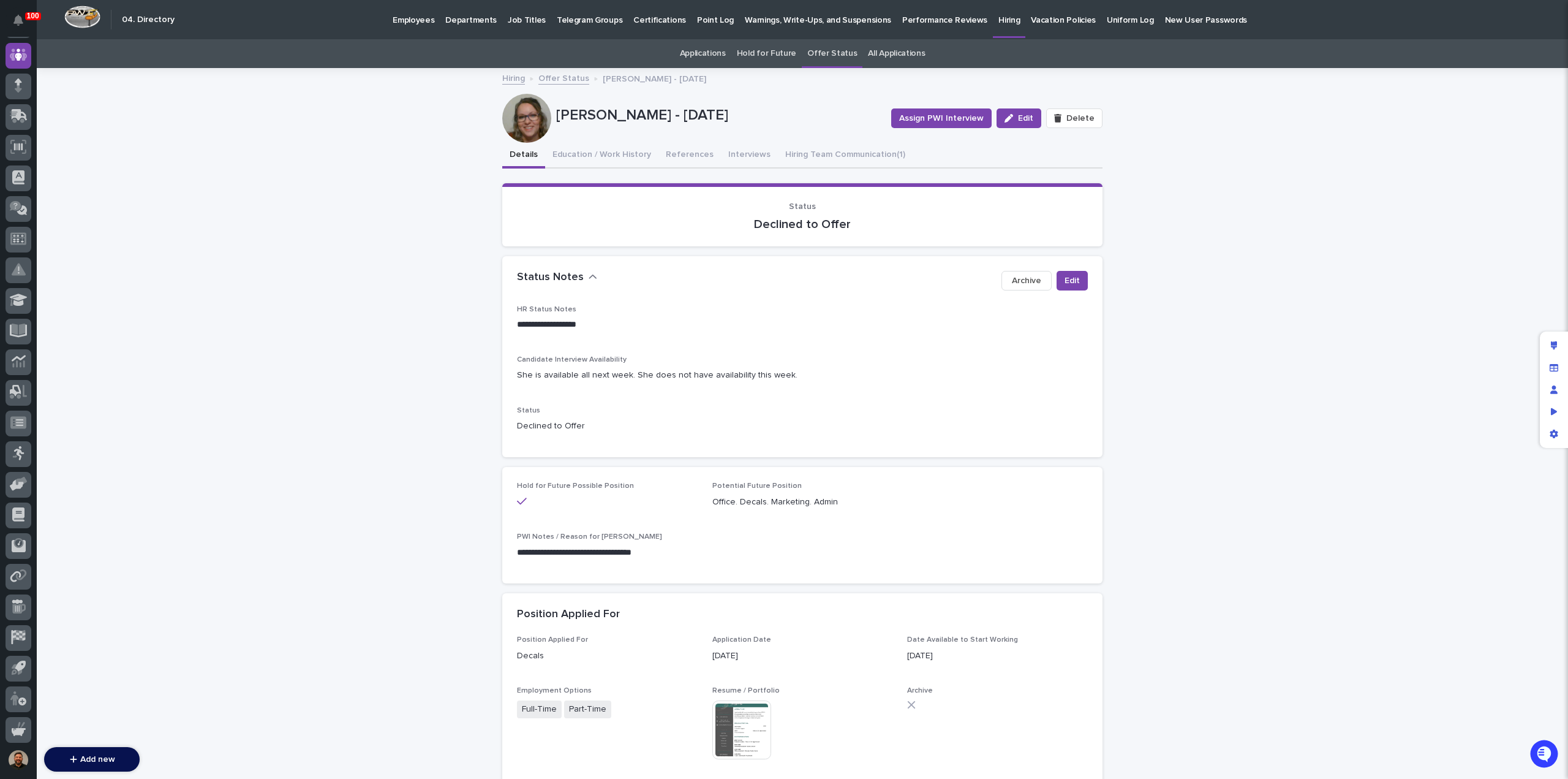
click at [560, 79] on link "Offer Status" at bounding box center [564, 78] width 51 height 15
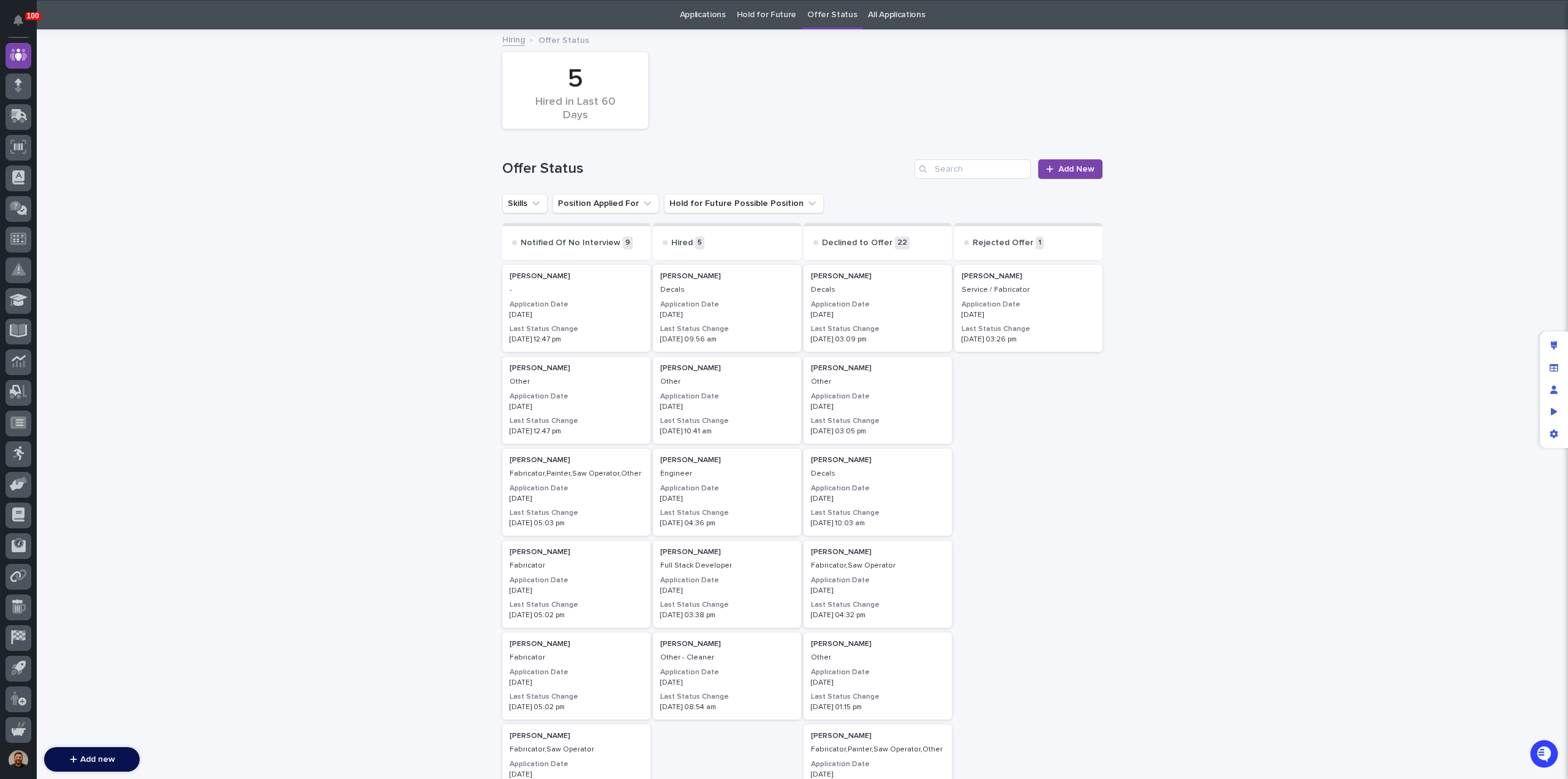
scroll to position [39, 0]
click at [511, 41] on link "Hiring" at bounding box center [513, 38] width 23 height 15
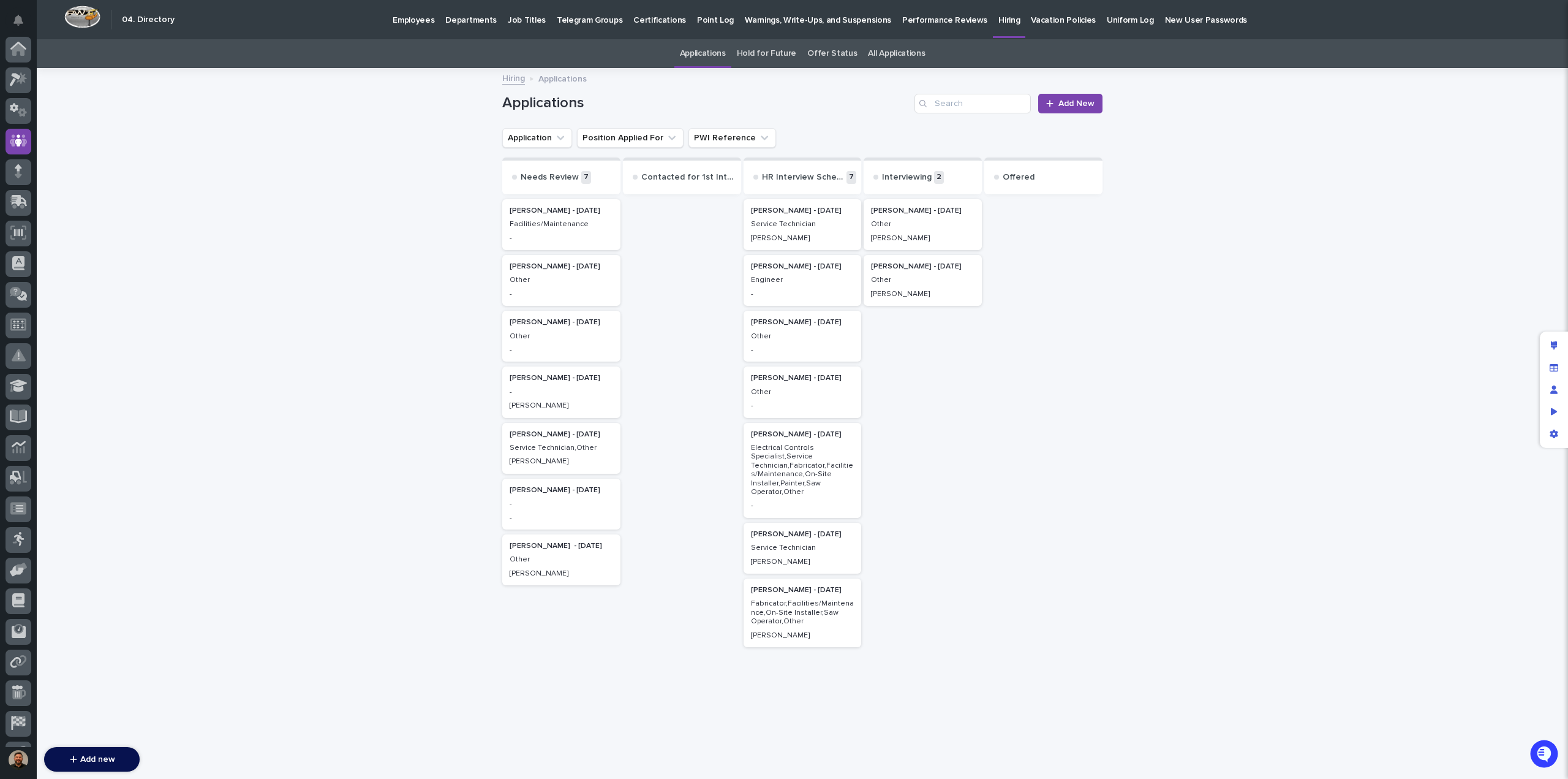
scroll to position [86, 0]
click at [528, 325] on p "[PERSON_NAME] - [DATE]" at bounding box center [561, 322] width 103 height 8
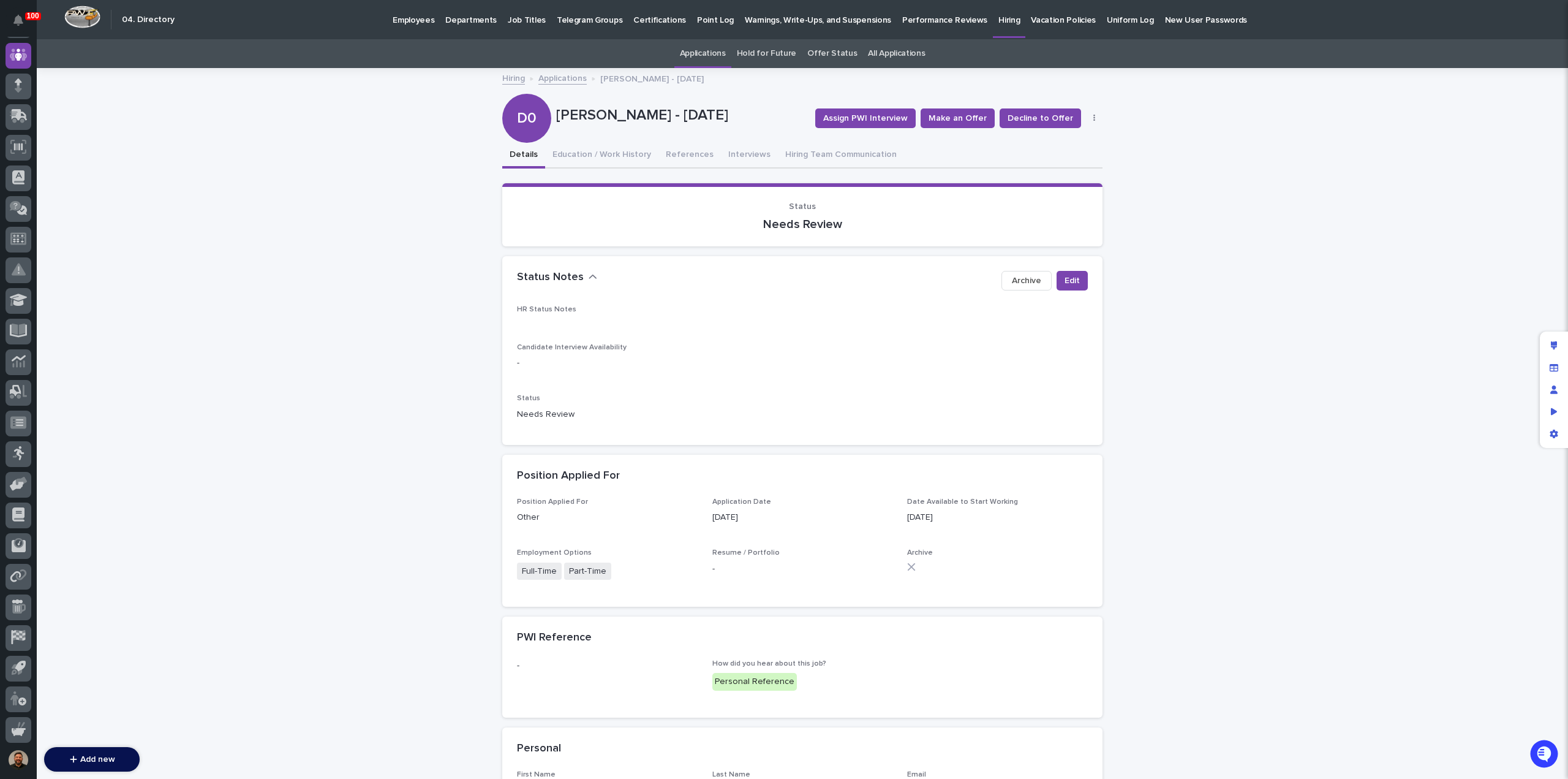
click at [553, 79] on link "Applications" at bounding box center [562, 78] width 48 height 15
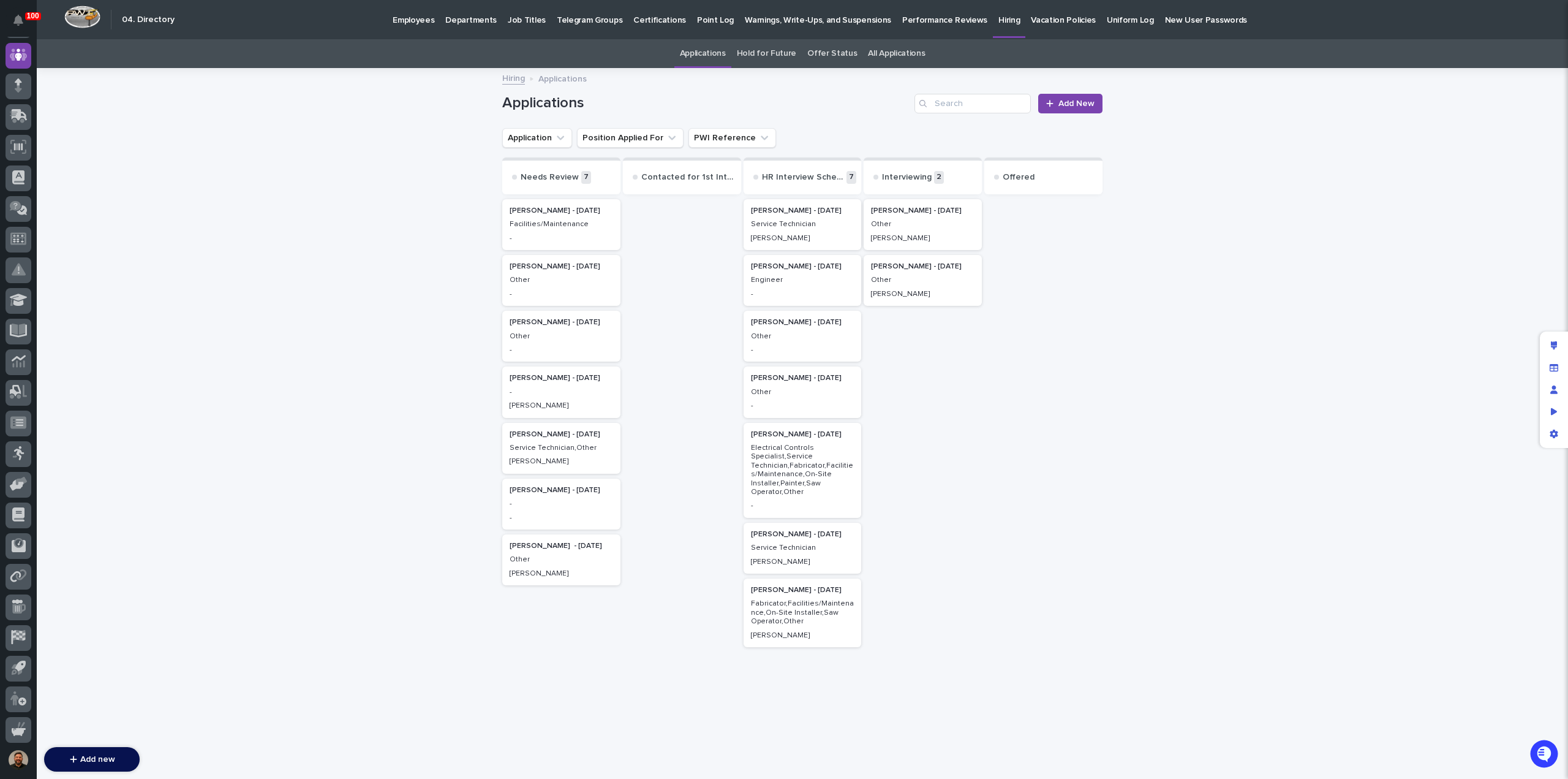
click at [405, 19] on p "Employees" at bounding box center [414, 13] width 42 height 25
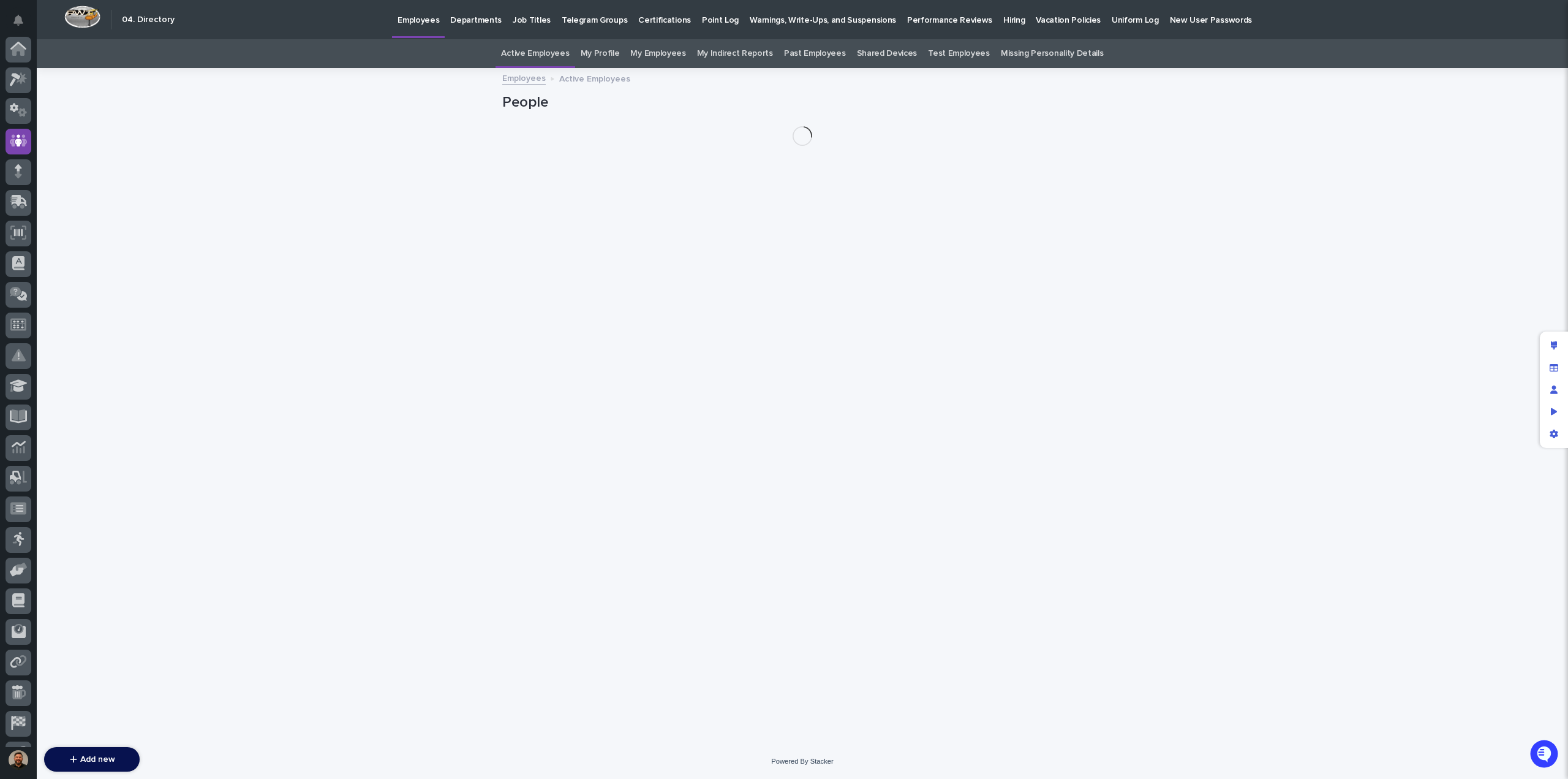
scroll to position [86, 0]
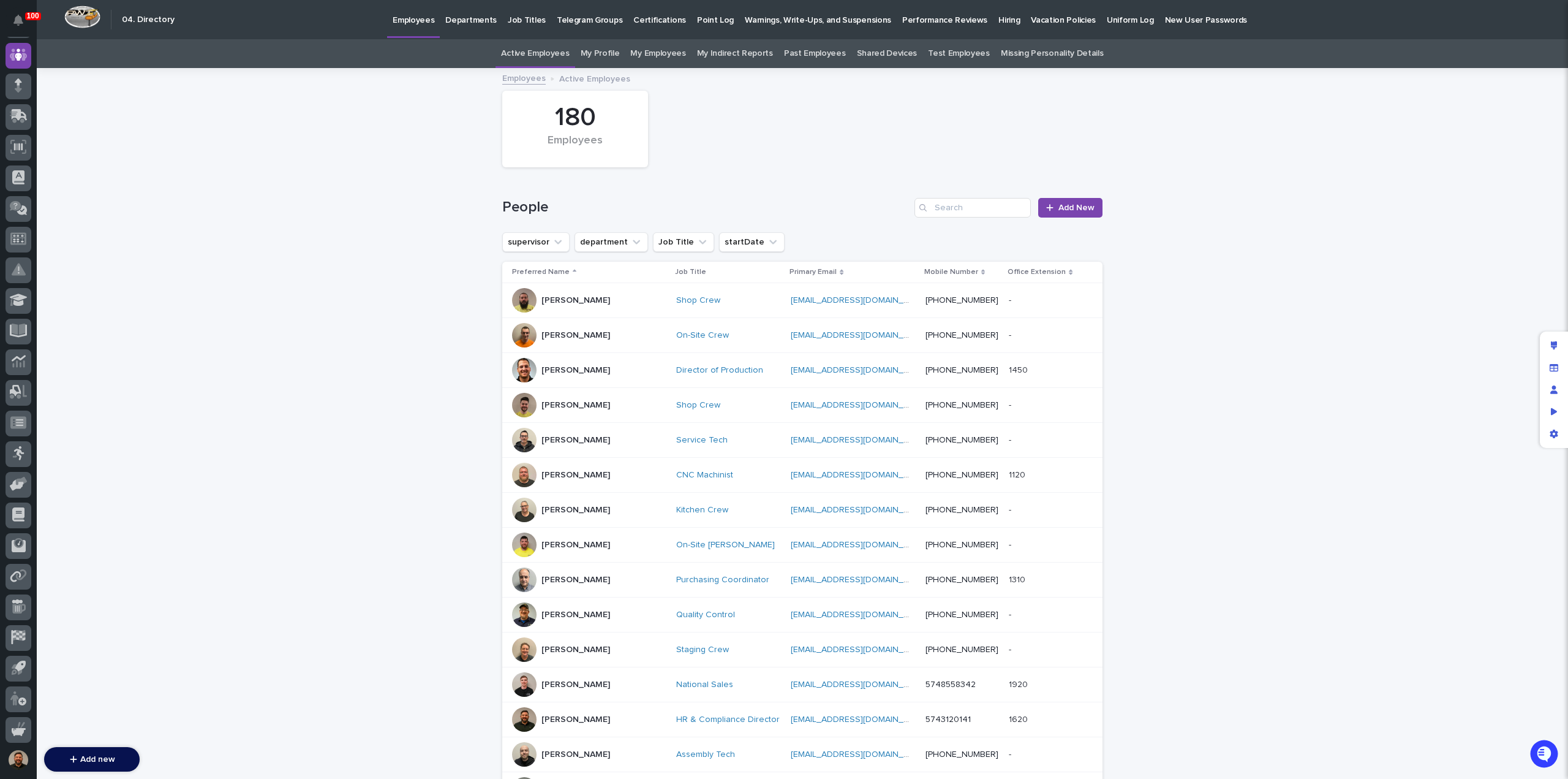
click at [806, 52] on link "Past Employees" at bounding box center [815, 54] width 62 height 29
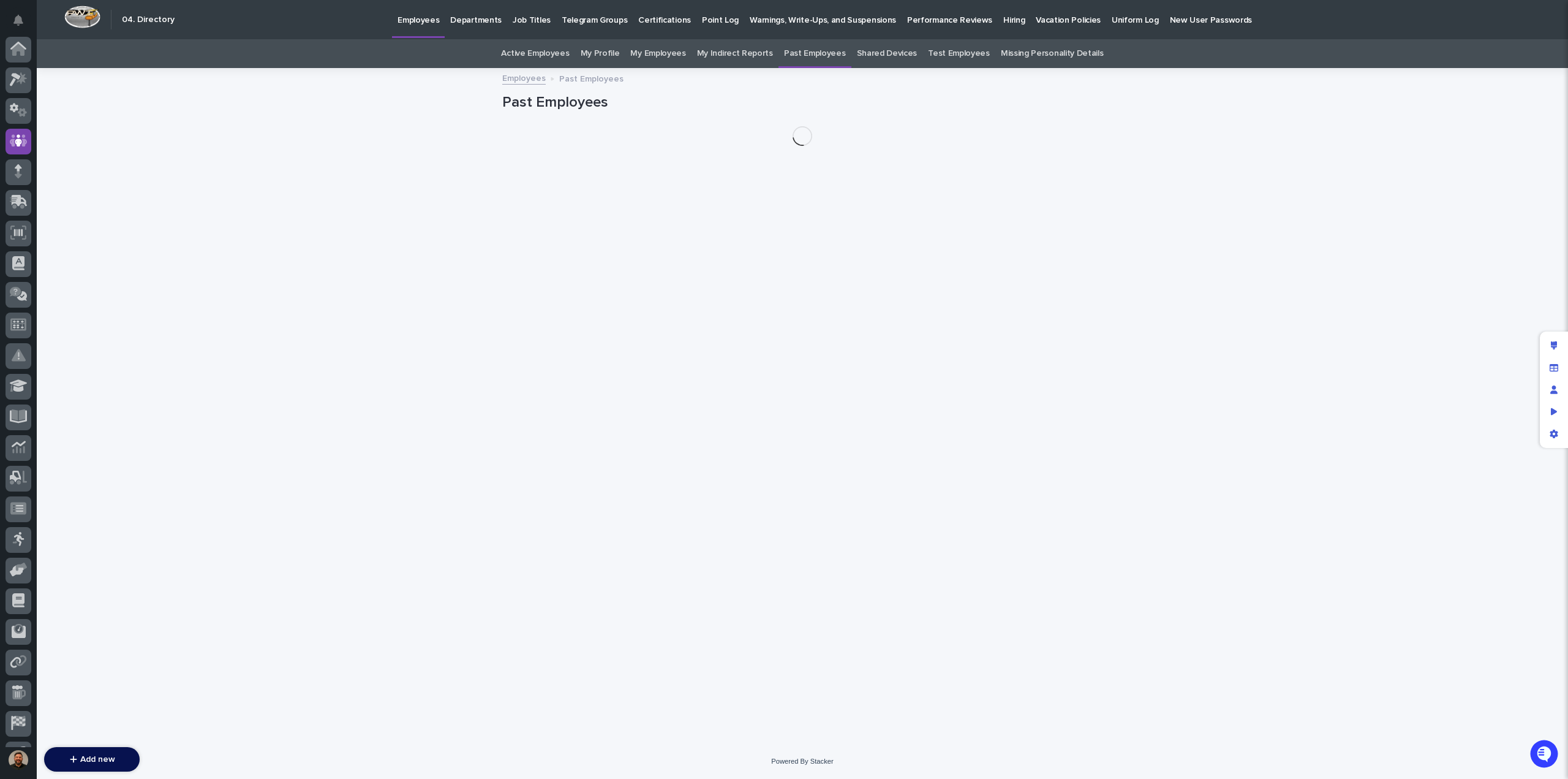
scroll to position [86, 0]
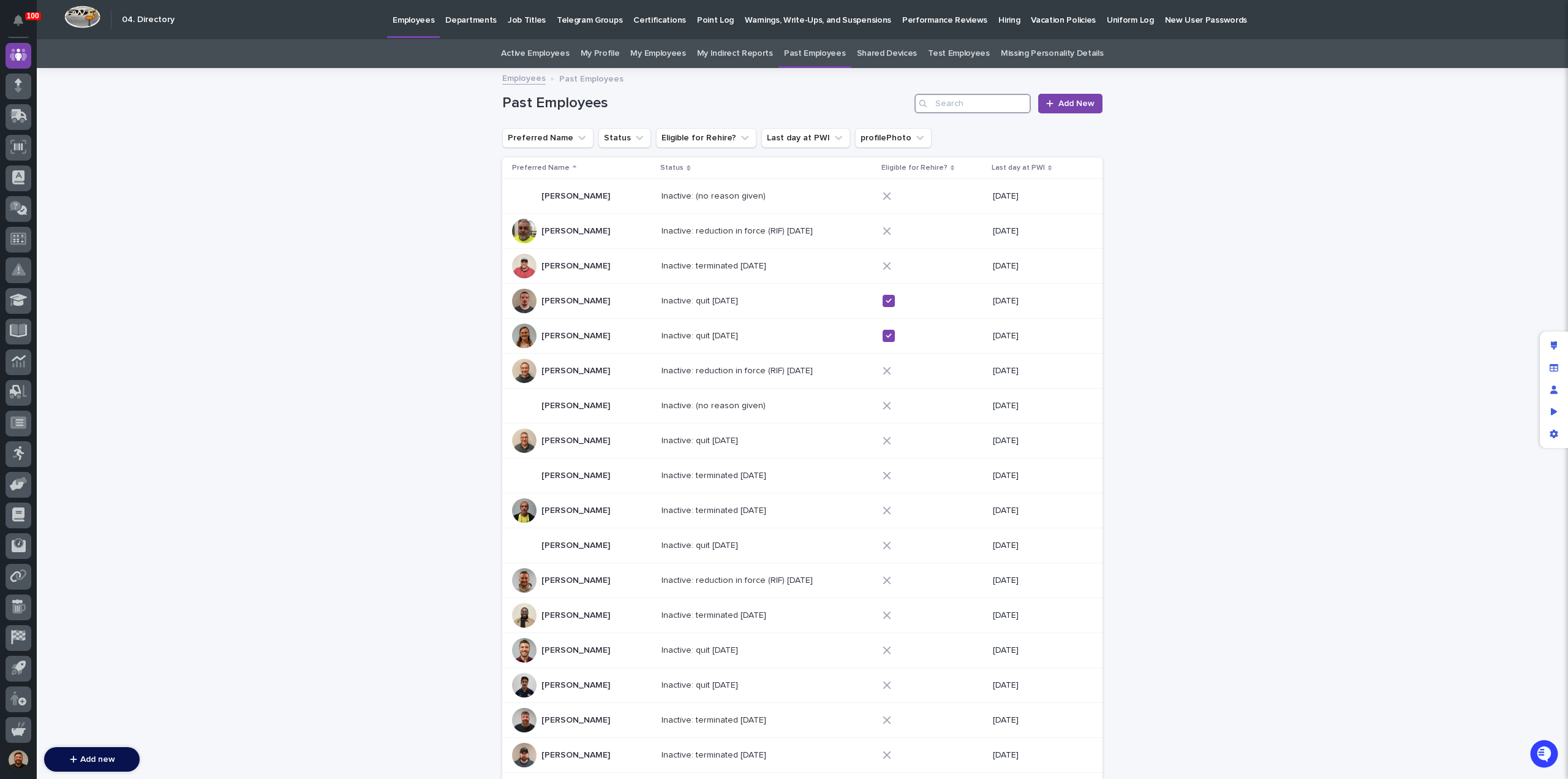
click at [943, 102] on input "Search" at bounding box center [973, 103] width 116 height 20
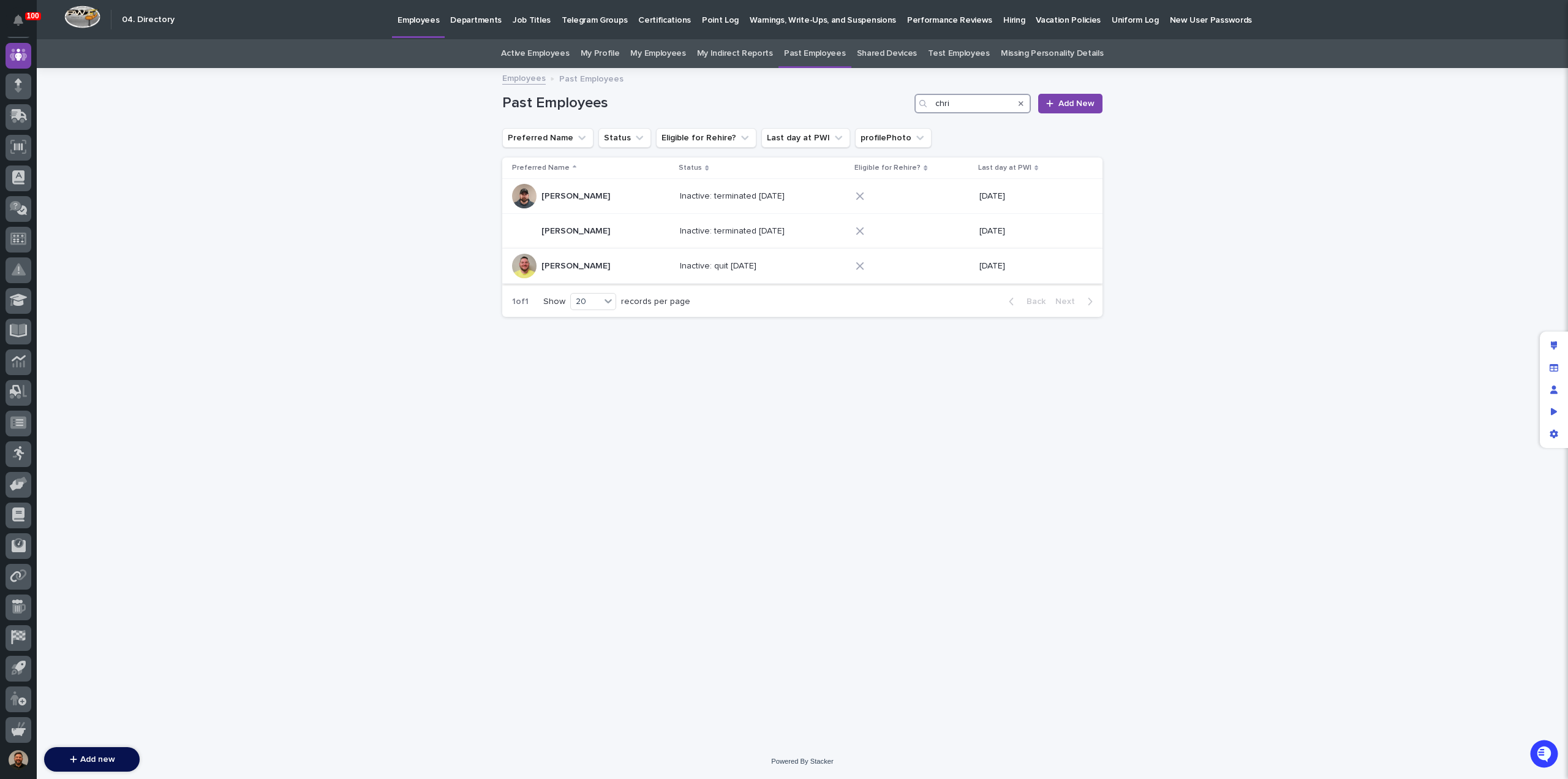
type input "chri"
click at [646, 263] on div "[PERSON_NAME] [PERSON_NAME]" at bounding box center [591, 266] width 158 height 24
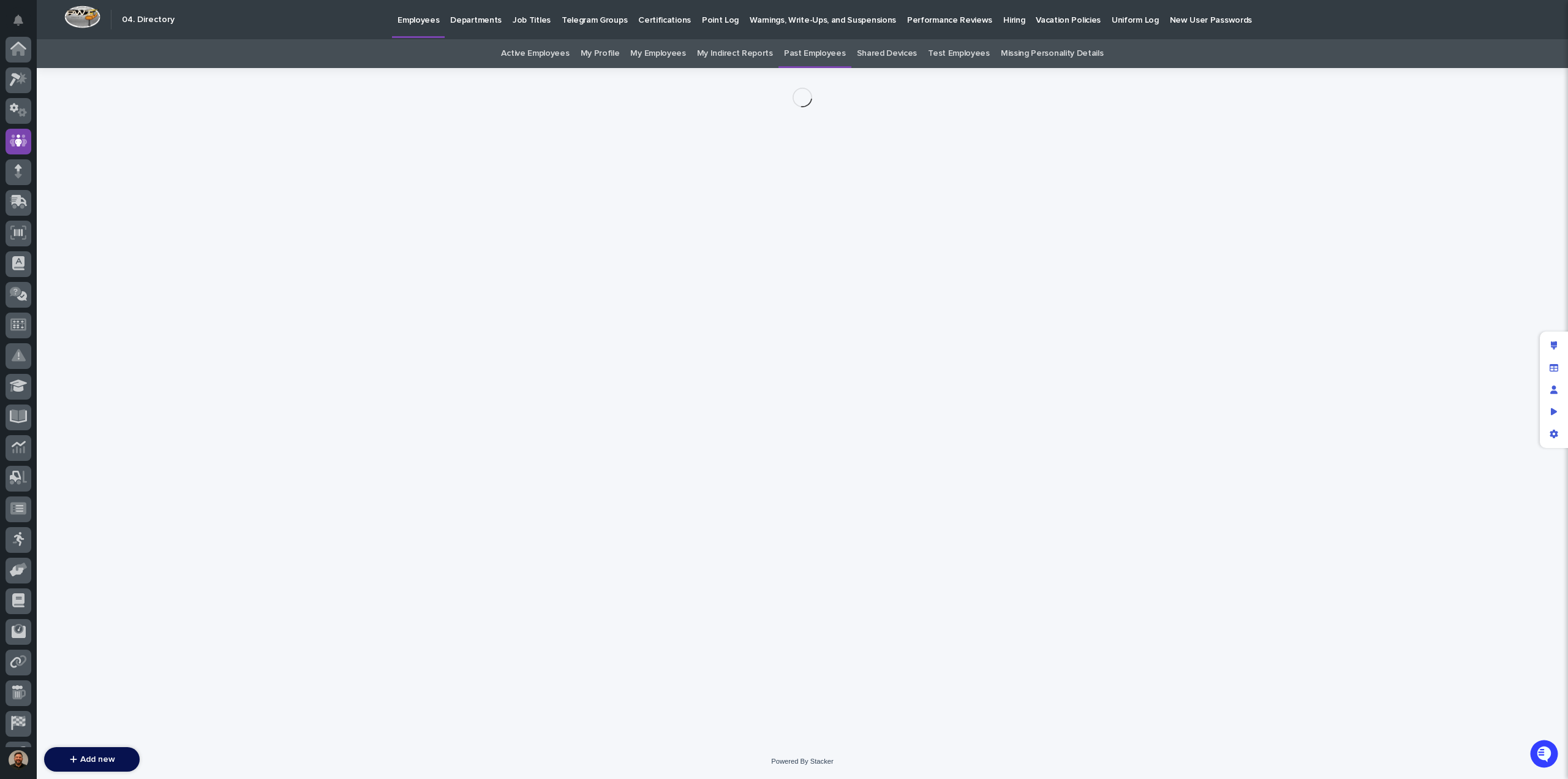
scroll to position [86, 0]
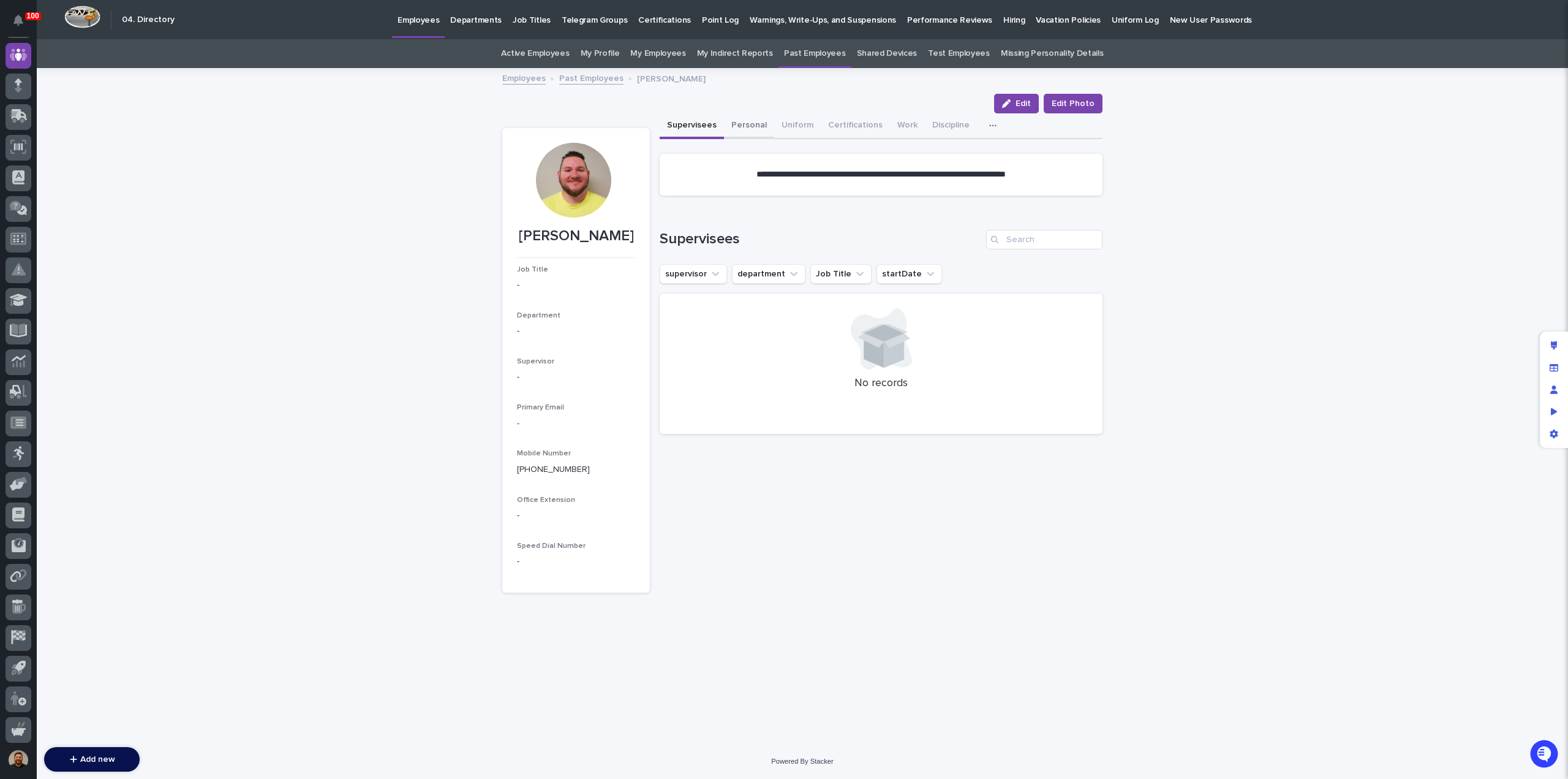
click at [745, 119] on button "Personal" at bounding box center [749, 126] width 50 height 25
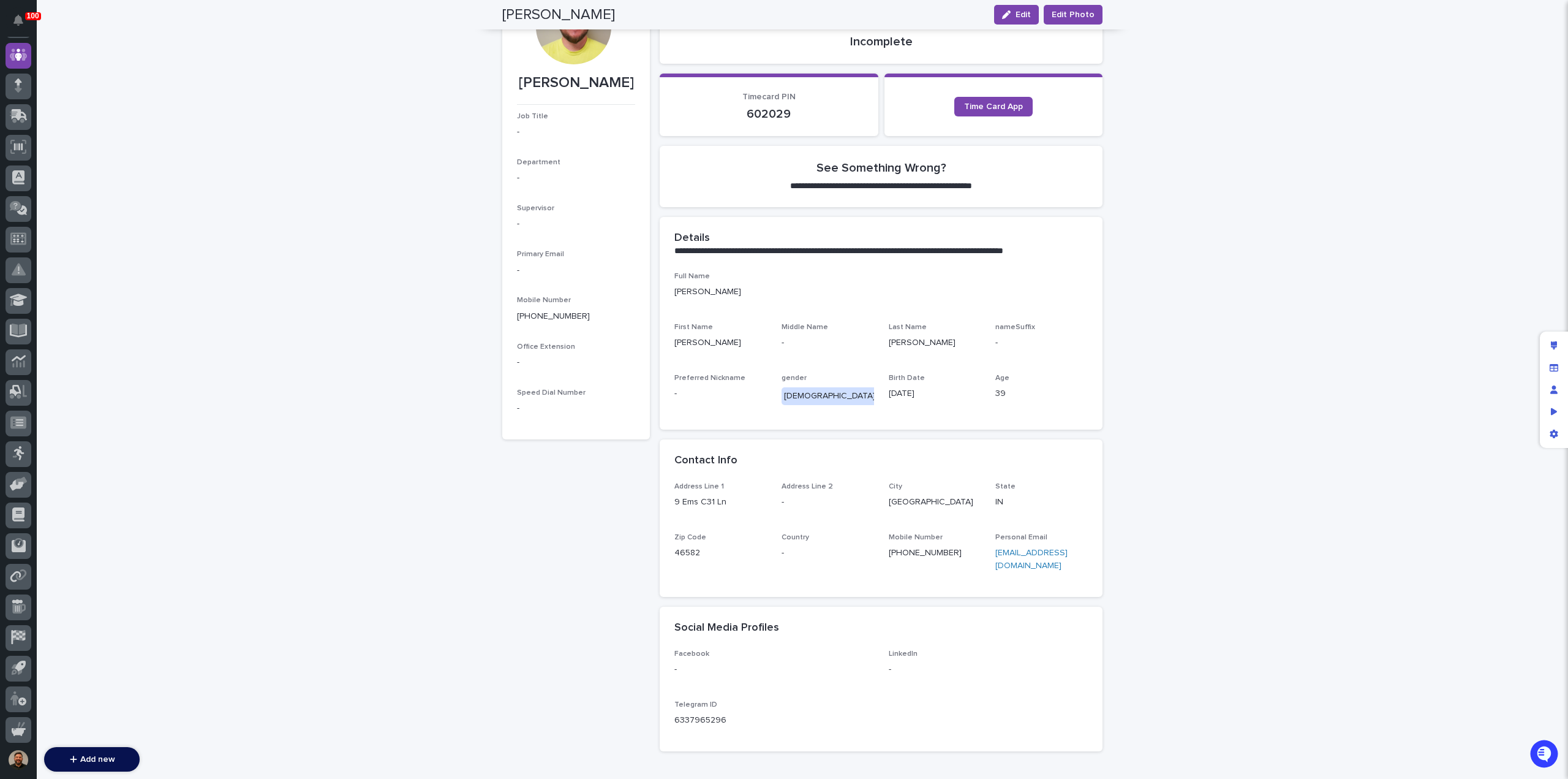
scroll to position [154, 0]
click at [1006, 550] on link "[EMAIL_ADDRESS][DOMAIN_NAME]" at bounding box center [1032, 559] width 73 height 22
